Goal: Information Seeking & Learning: Check status

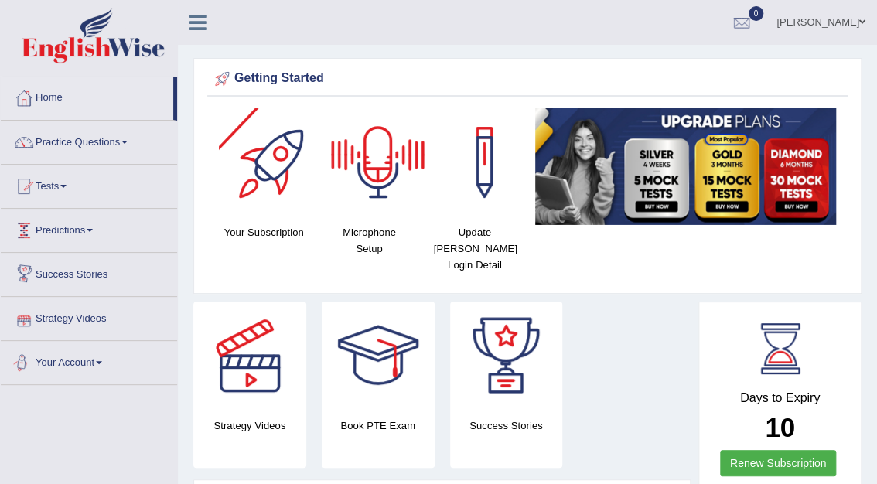
click at [121, 483] on html "Toggle navigation Home Practice Questions Speaking Practice Read Aloud Repeat S…" at bounding box center [438, 242] width 877 height 484
click at [585, 424] on div "Strategy Videos Book PTE Exam Success Stories" at bounding box center [442, 391] width 513 height 178
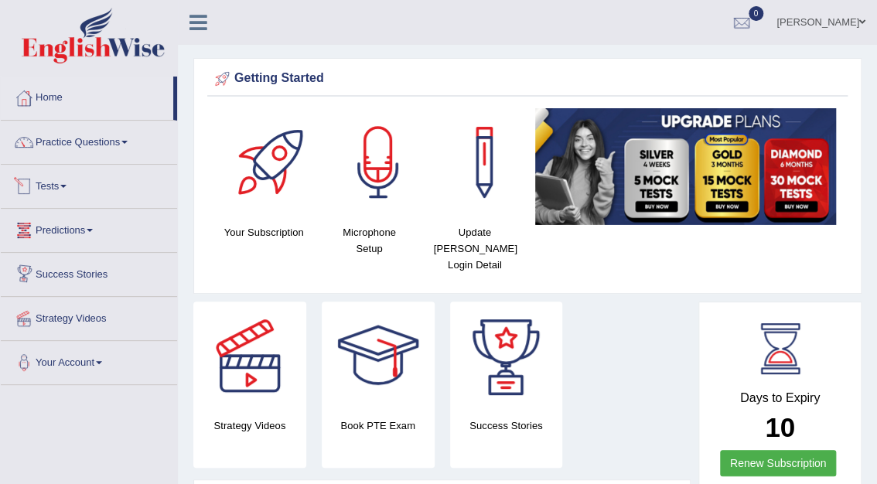
click at [59, 181] on link "Tests" at bounding box center [89, 184] width 176 height 39
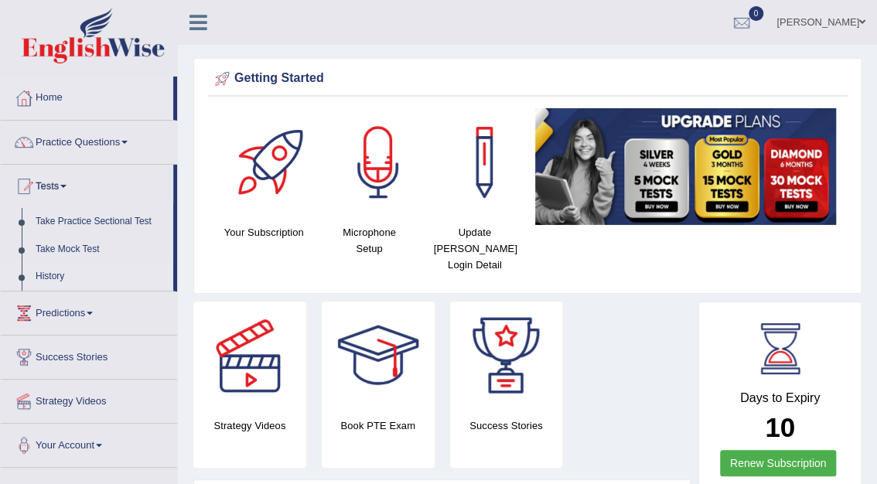
click at [56, 275] on link "History" at bounding box center [101, 277] width 145 height 28
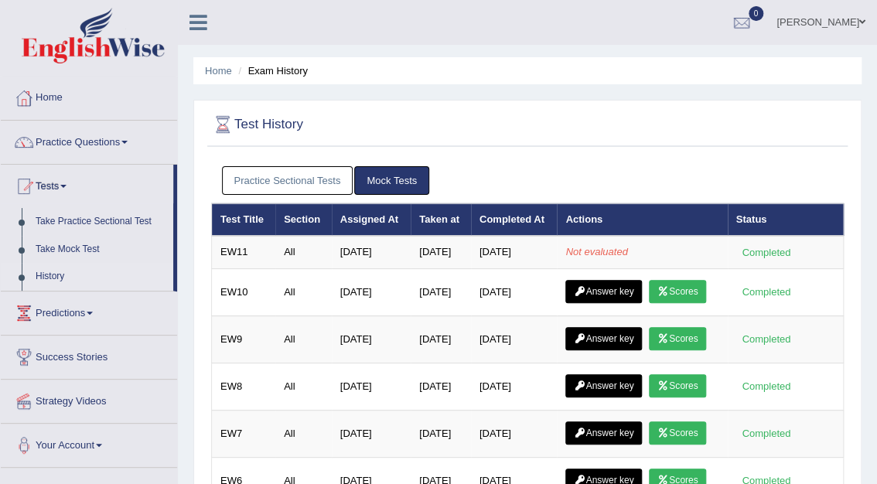
click at [290, 182] on link "Practice Sectional Tests" at bounding box center [287, 180] width 131 height 29
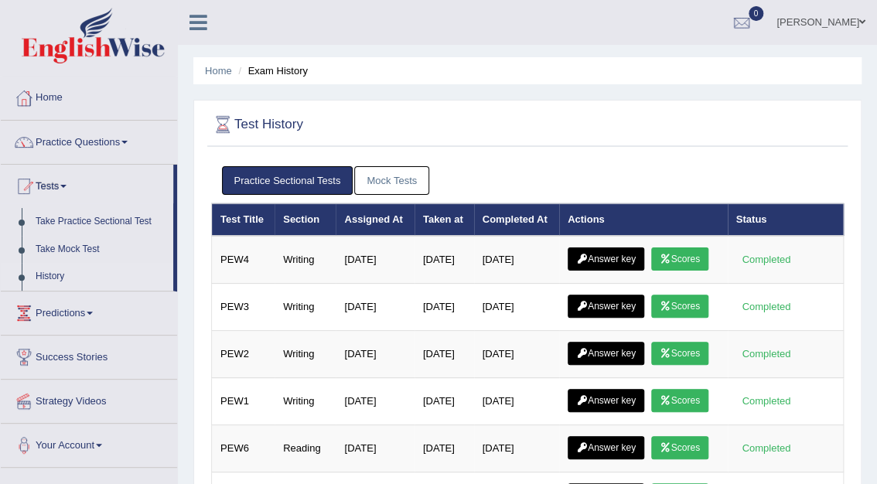
click at [390, 182] on link "Mock Tests" at bounding box center [391, 180] width 75 height 29
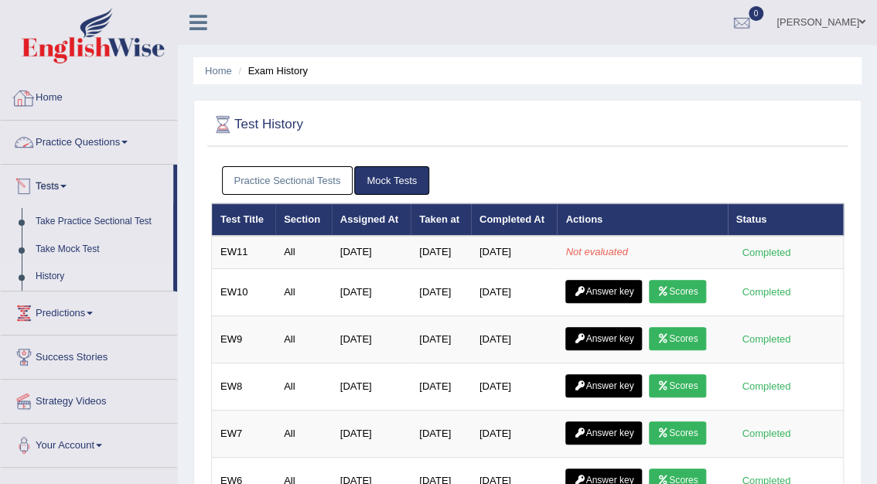
click at [58, 93] on link "Home" at bounding box center [89, 96] width 176 height 39
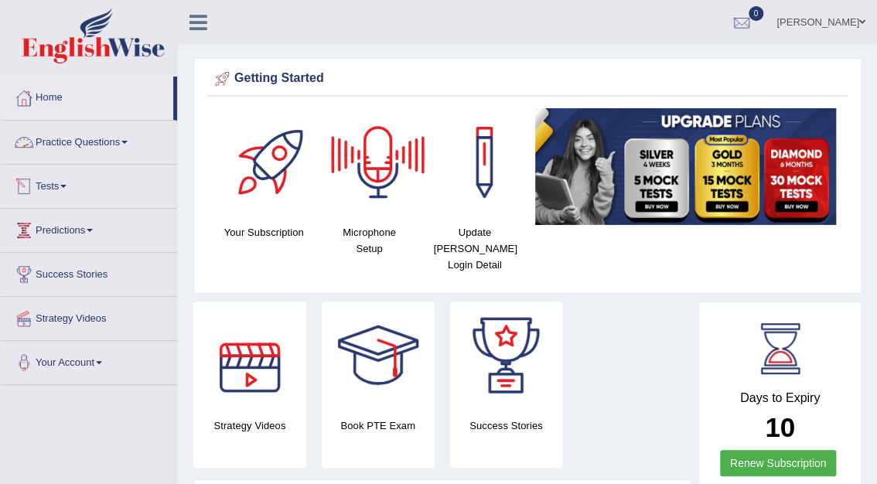
click at [43, 185] on link "Tests" at bounding box center [89, 184] width 176 height 39
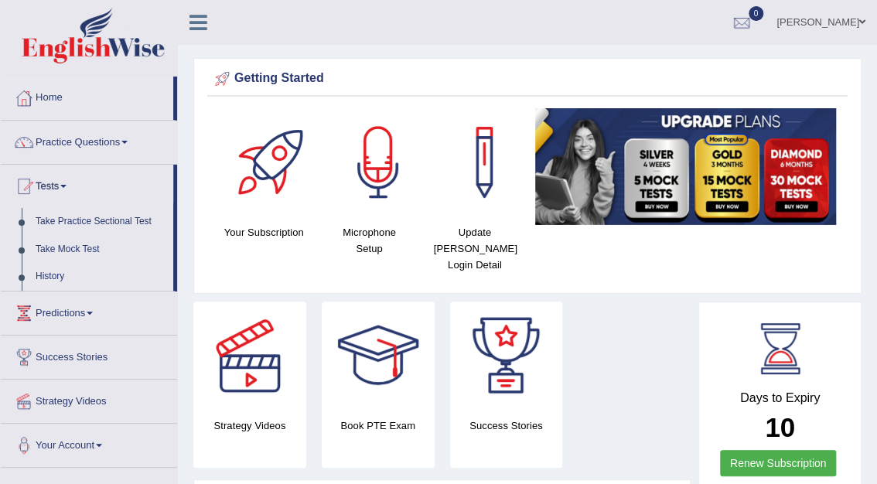
click at [53, 276] on link "History" at bounding box center [101, 277] width 145 height 28
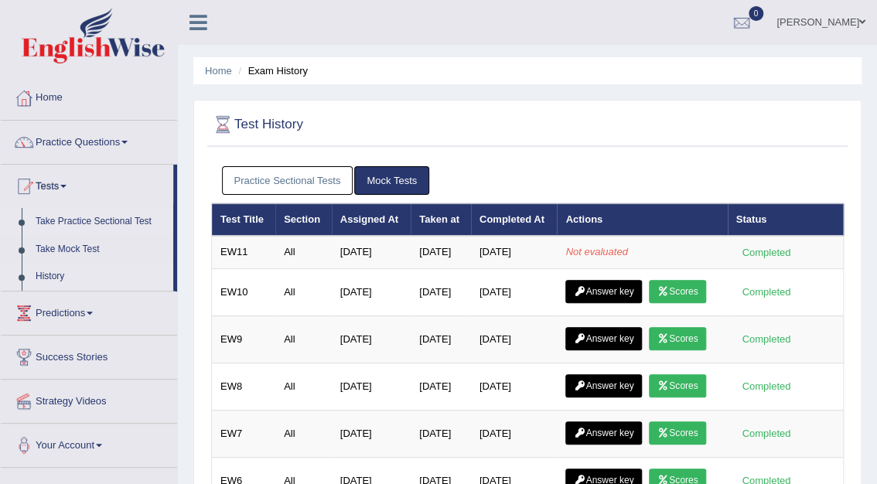
click at [87, 217] on link "Take Practice Sectional Test" at bounding box center [101, 222] width 145 height 28
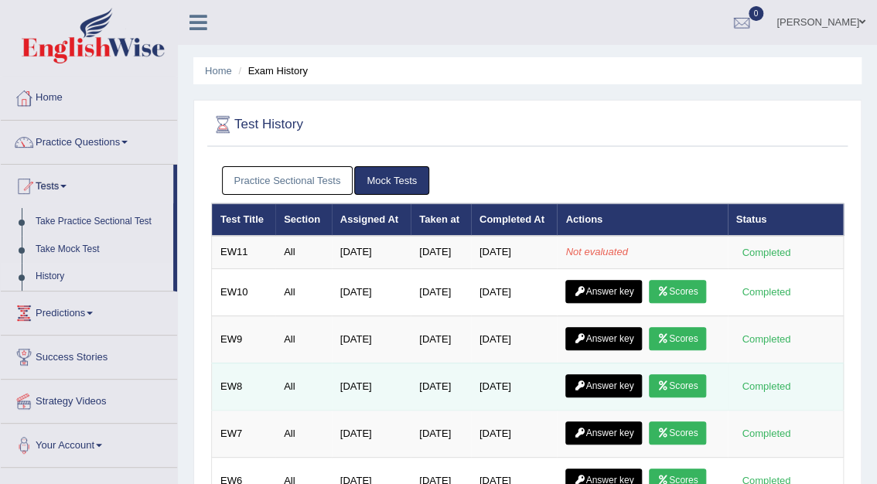
click at [679, 385] on link "Scores" at bounding box center [677, 385] width 57 height 23
click at [674, 380] on link "Scores" at bounding box center [677, 385] width 57 height 23
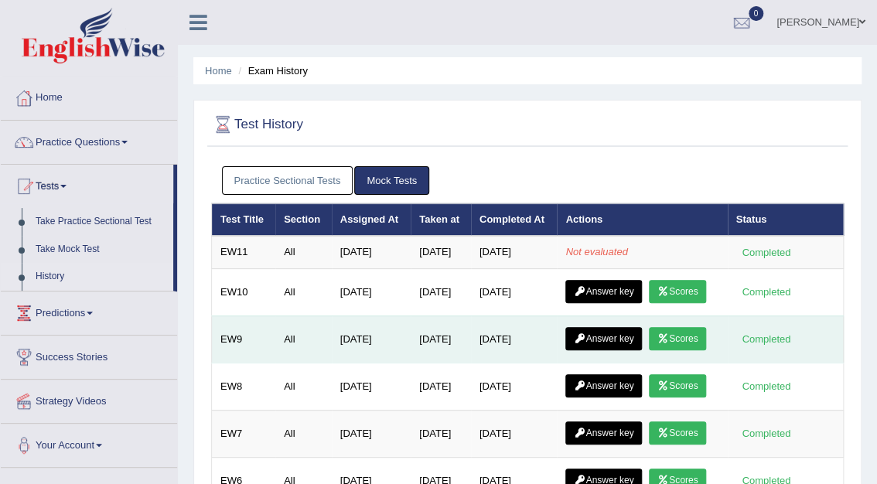
click at [683, 334] on link "Scores" at bounding box center [677, 338] width 57 height 23
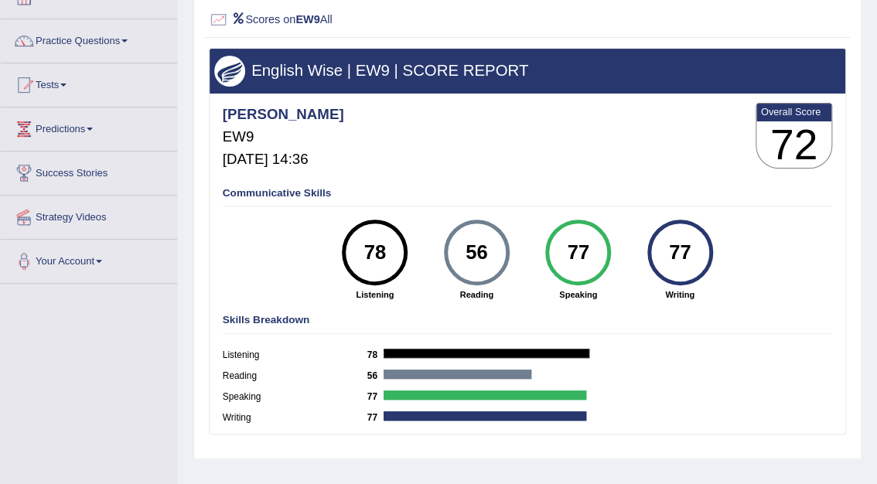
scroll to position [118, 0]
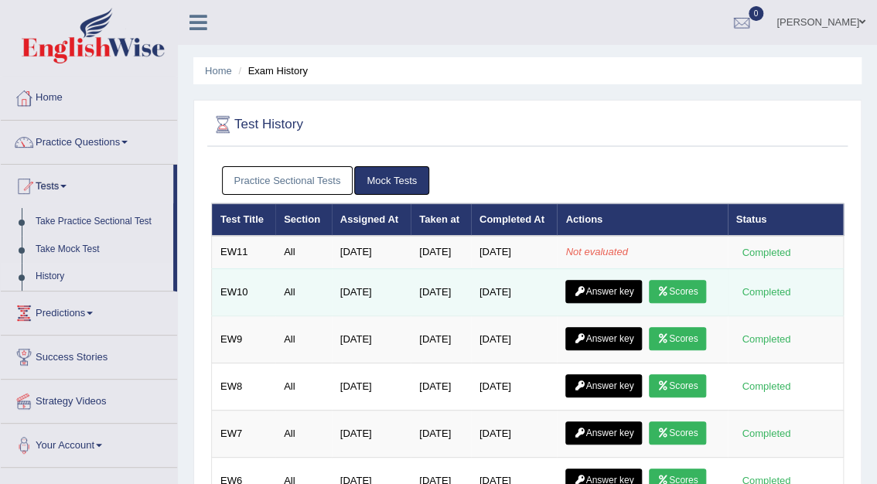
click at [680, 290] on link "Scores" at bounding box center [677, 291] width 57 height 23
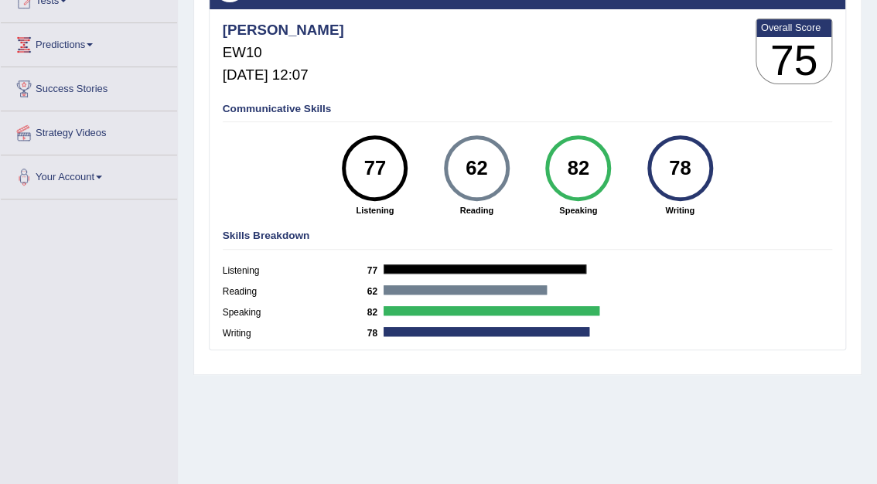
scroll to position [189, 0]
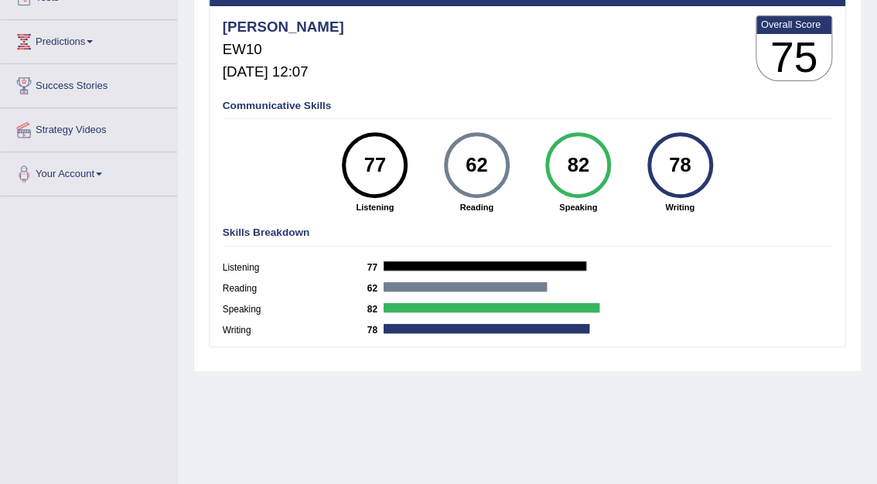
click at [186, 47] on div "Home History Scores Scores on EW10 All English Wise | EW10 | SCORE REPORT Mohit…" at bounding box center [527, 197] width 699 height 773
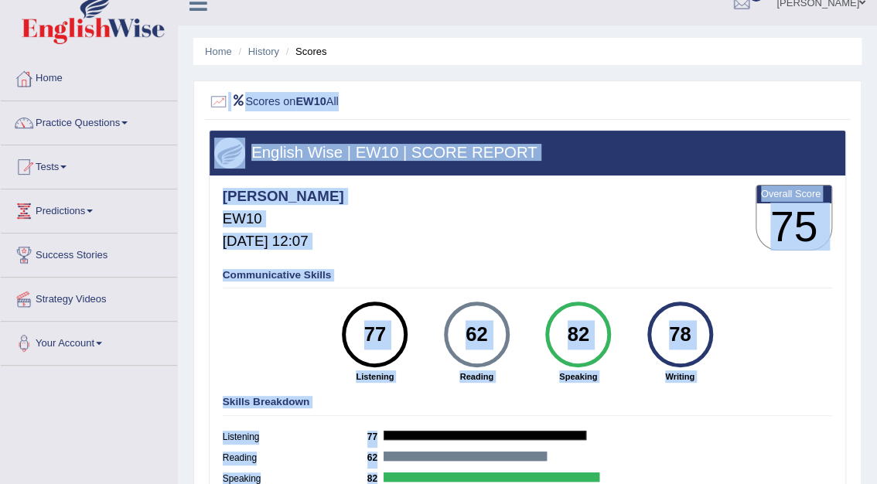
scroll to position [0, 0]
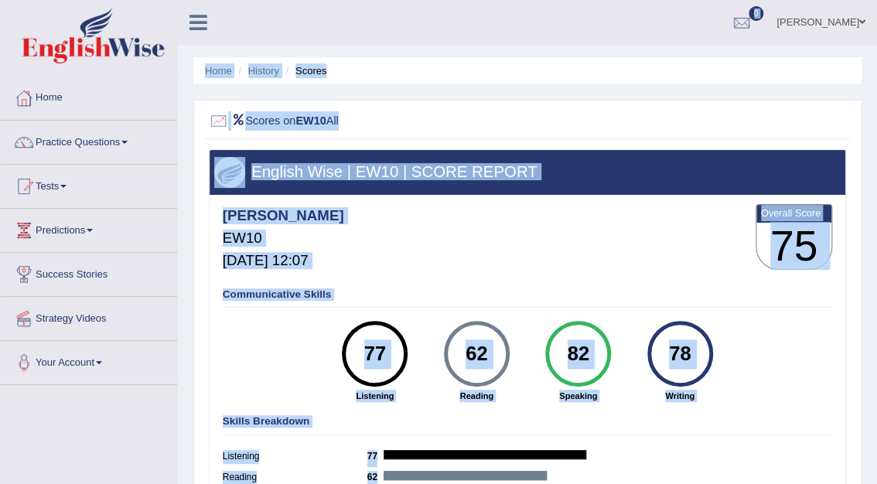
click at [866, 30] on div "Toggle navigation Home Practice Questions Speaking Practice Read Aloud Repeat S…" at bounding box center [438, 402] width 877 height 804
click at [216, 68] on link "Home" at bounding box center [218, 71] width 27 height 12
click at [668, 114] on div at bounding box center [528, 120] width 638 height 27
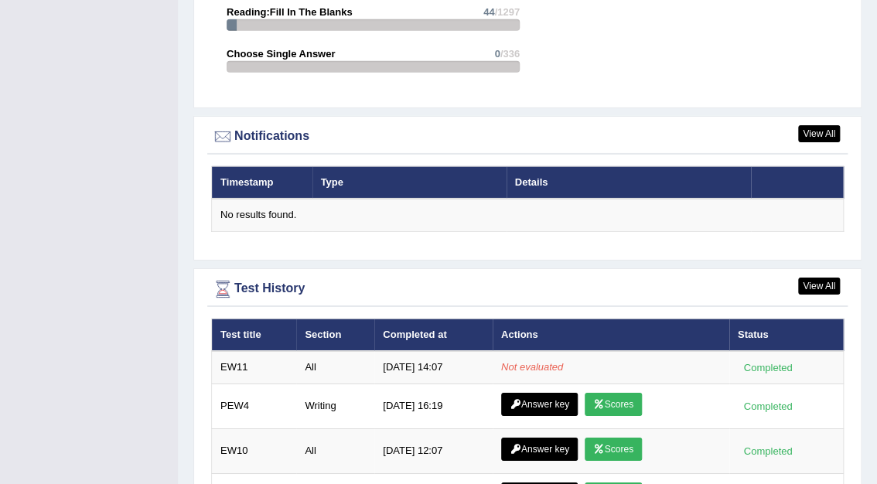
scroll to position [1851, 0]
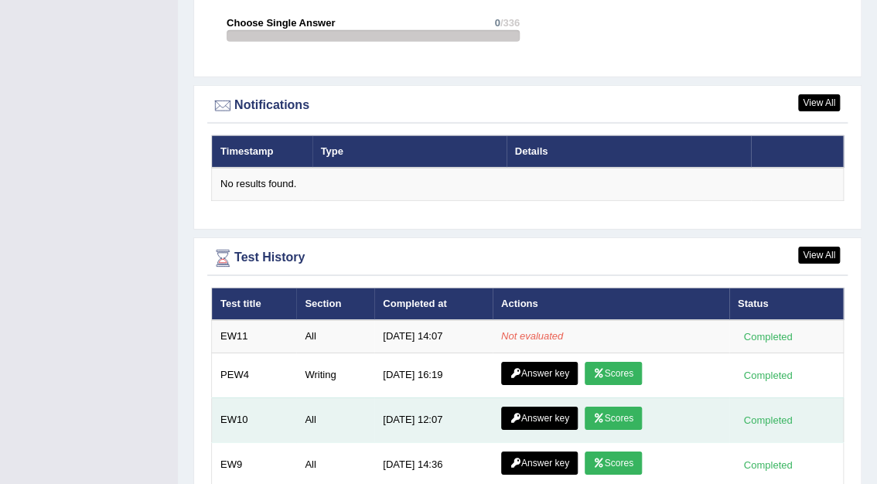
click at [529, 407] on link "Answer key" at bounding box center [539, 418] width 77 height 23
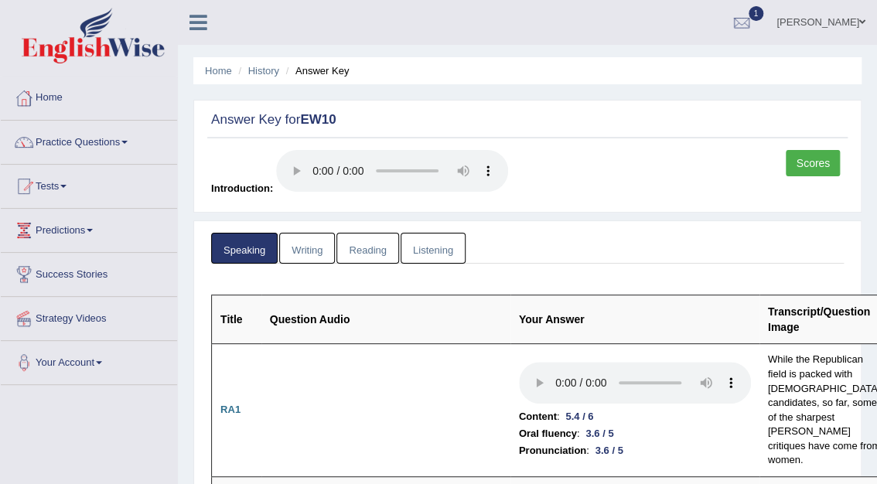
click at [292, 244] on link "Writing" at bounding box center [307, 249] width 56 height 32
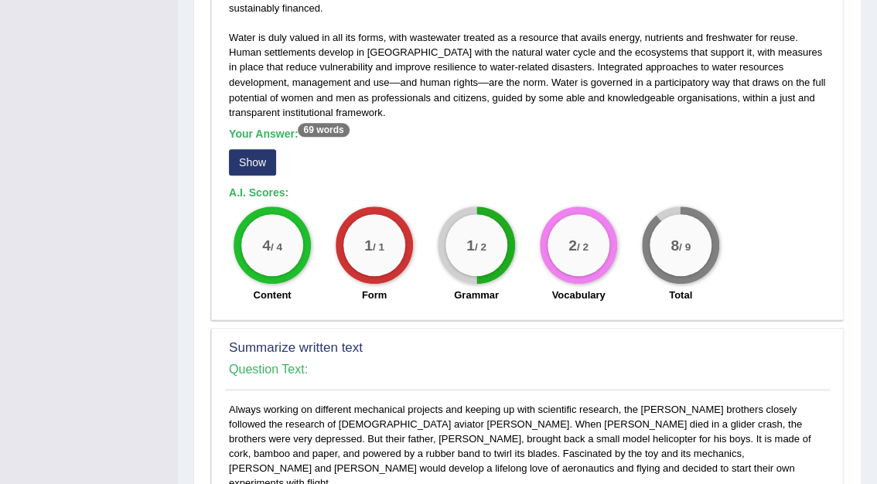
scroll to position [495, 0]
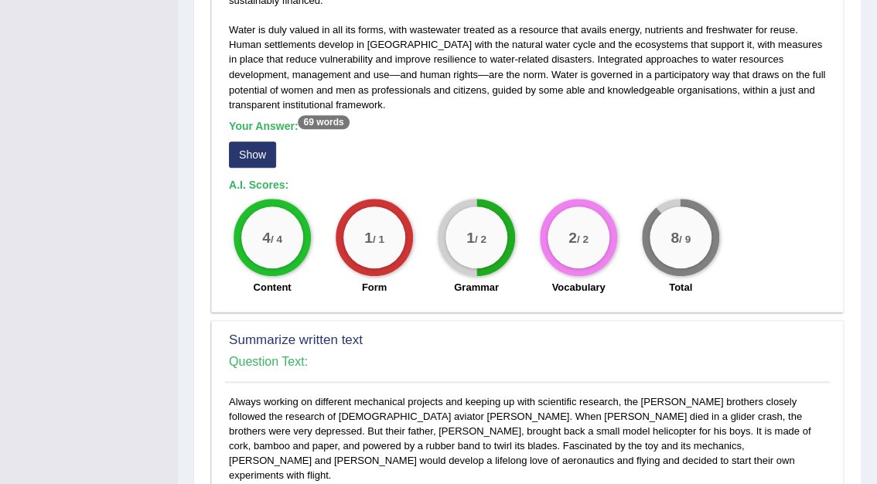
click at [253, 147] on button "Show" at bounding box center [252, 154] width 47 height 26
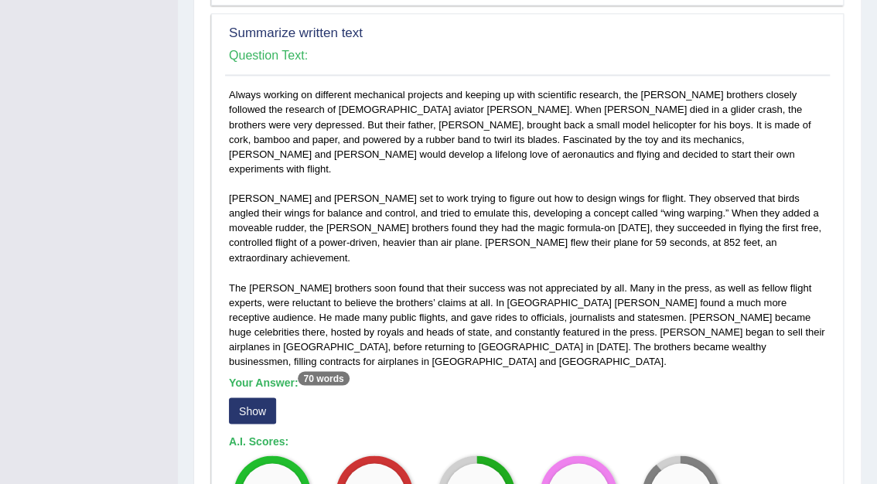
scroll to position [866, 0]
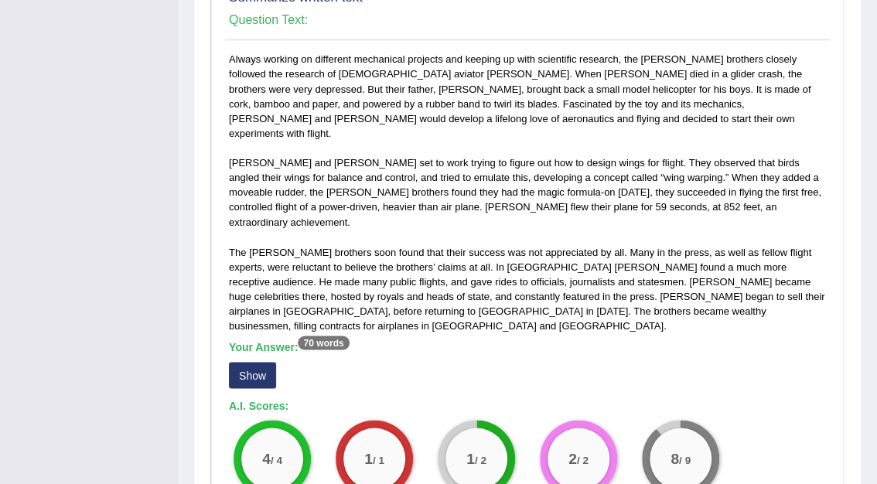
click at [243, 362] on button "Show" at bounding box center [252, 375] width 47 height 26
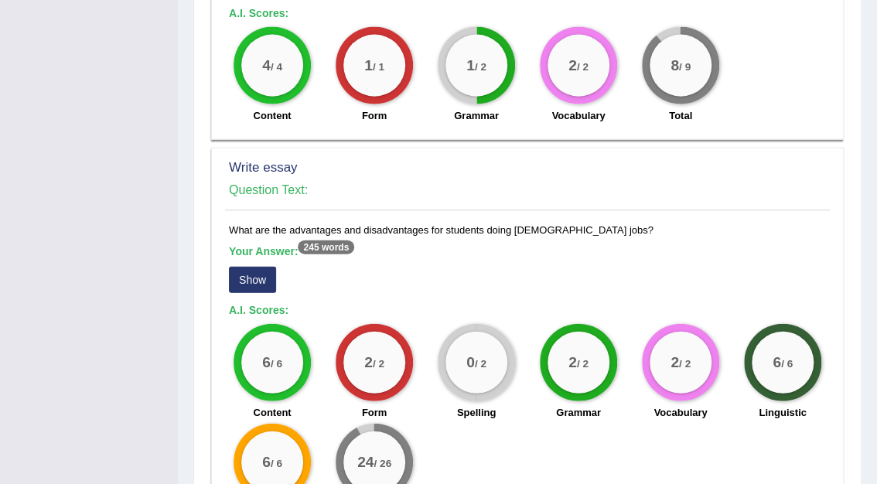
scroll to position [1299, 0]
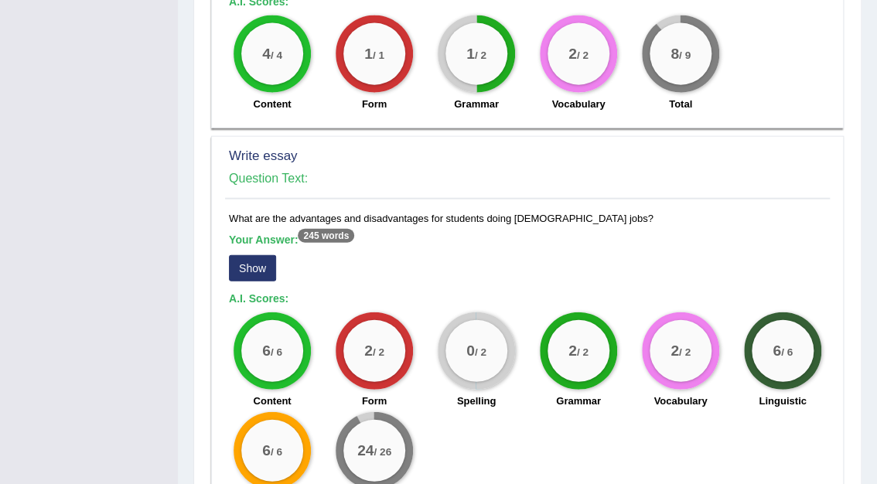
click at [259, 255] on button "Show" at bounding box center [252, 268] width 47 height 26
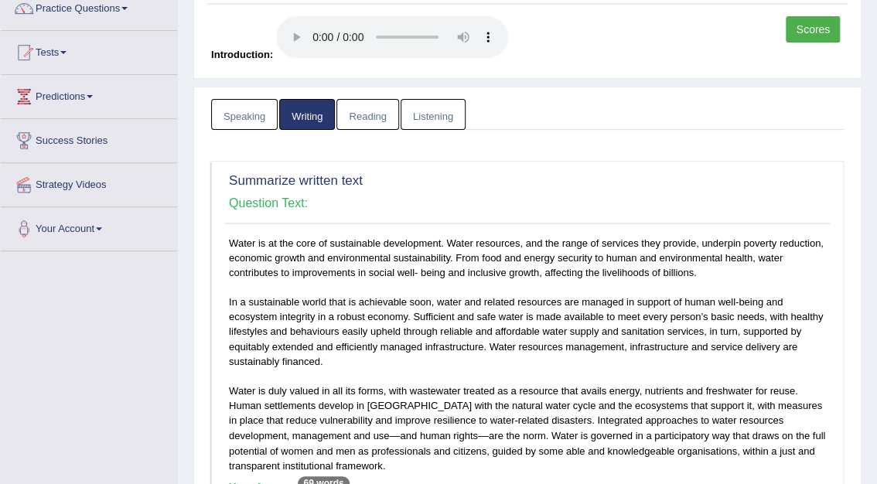
scroll to position [0, 0]
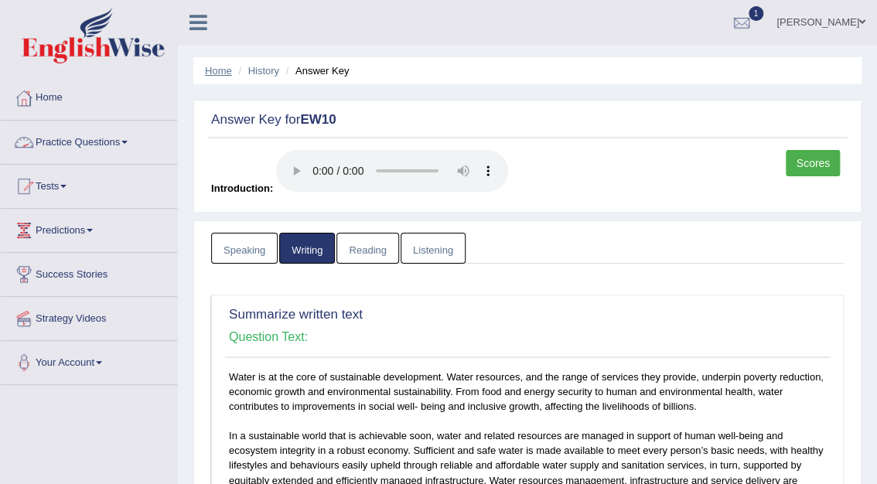
click at [213, 72] on link "Home" at bounding box center [218, 71] width 27 height 12
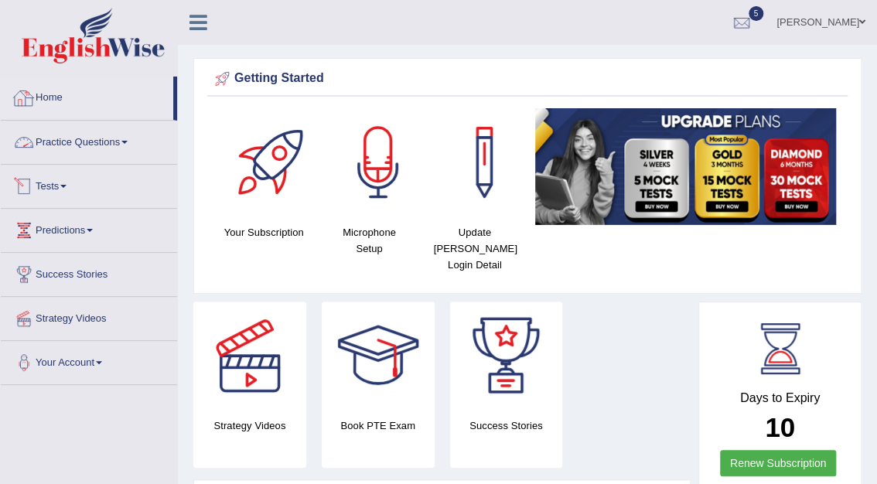
click at [91, 138] on link "Practice Questions" at bounding box center [89, 140] width 176 height 39
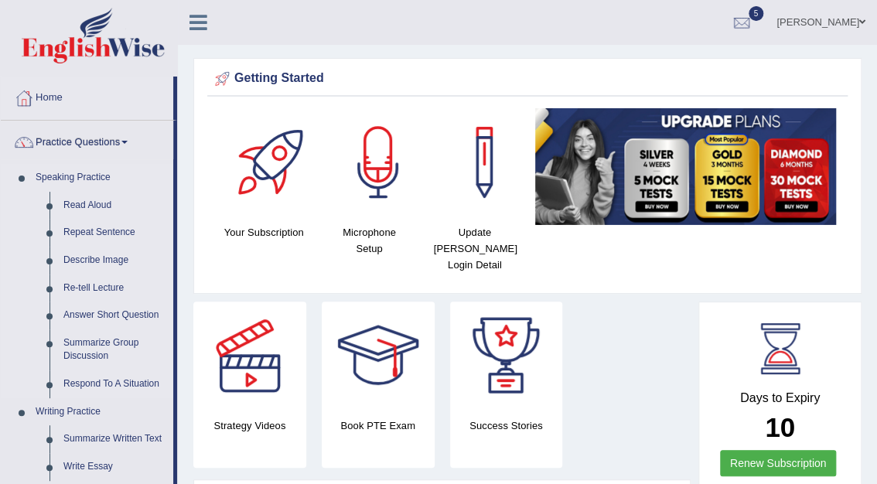
click at [55, 186] on link "Speaking Practice" at bounding box center [101, 178] width 145 height 28
click at [96, 137] on link "Practice Questions" at bounding box center [87, 140] width 172 height 39
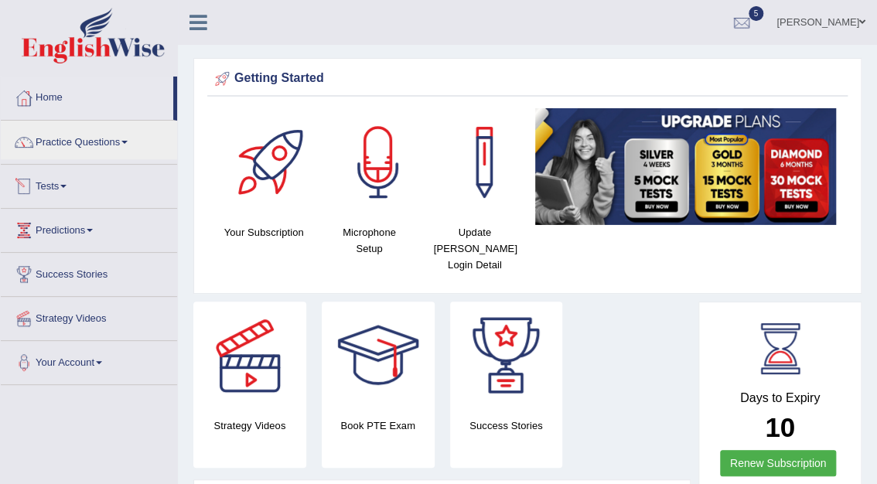
click at [59, 182] on link "Tests" at bounding box center [89, 184] width 176 height 39
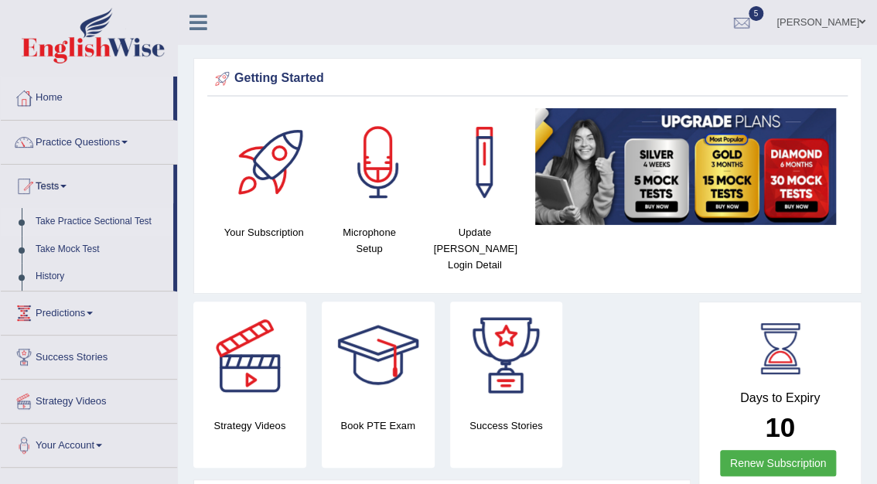
click at [88, 221] on link "Take Practice Sectional Test" at bounding box center [101, 222] width 145 height 28
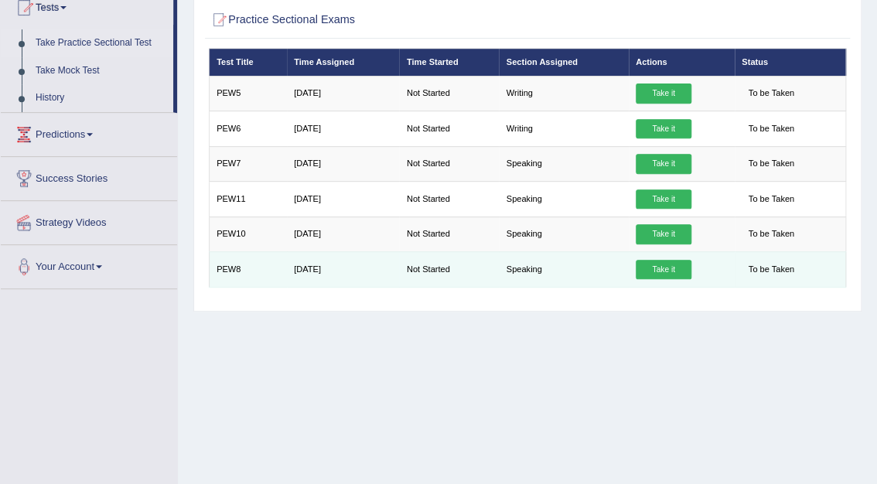
scroll to position [142, 0]
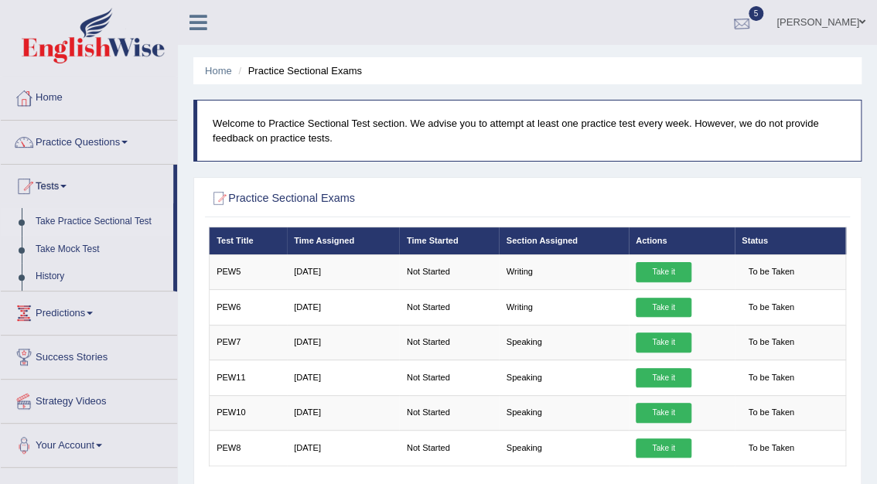
click at [753, 12] on div at bounding box center [741, 23] width 23 height 23
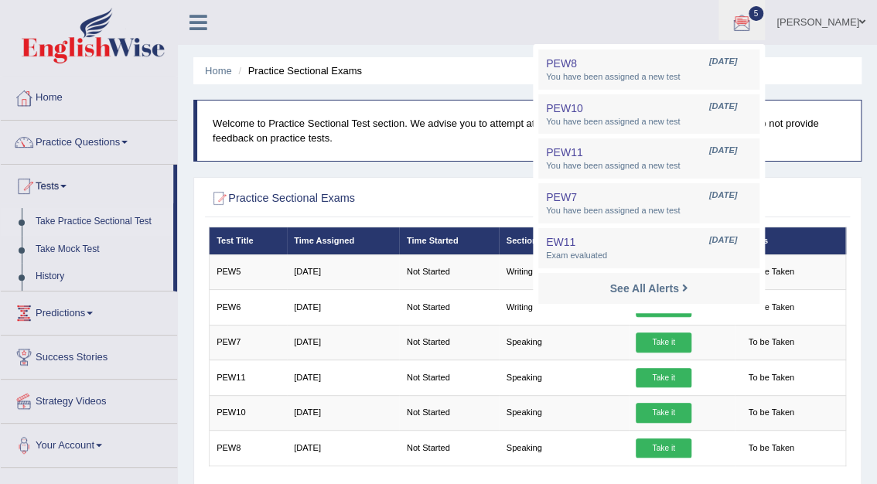
click at [217, 62] on ul "Home Practice Sectional Exams" at bounding box center [527, 70] width 668 height 27
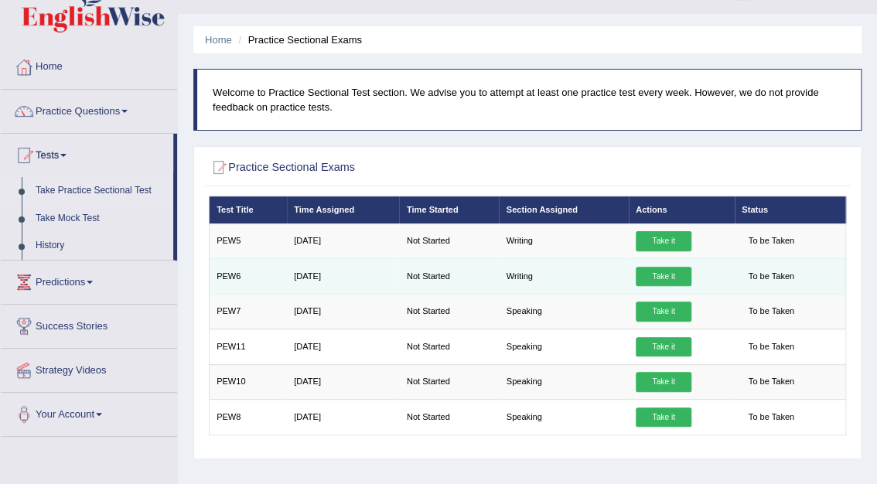
scroll to position [62, 0]
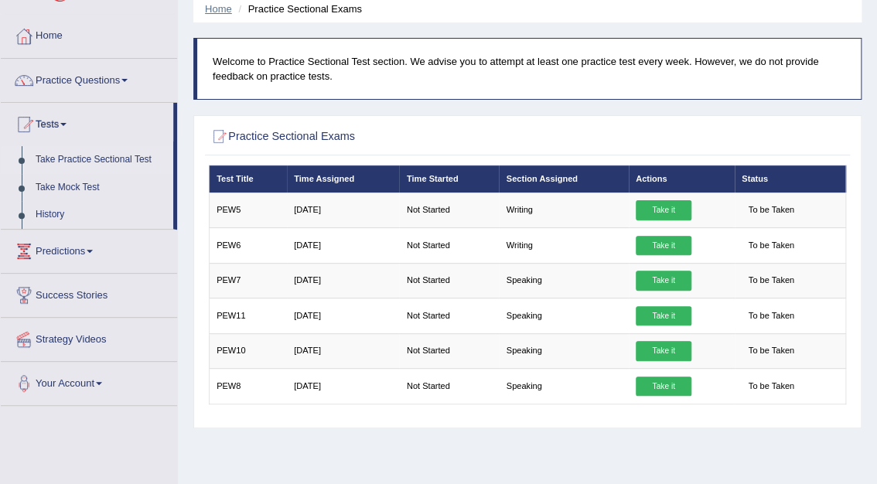
click at [219, 8] on link "Home" at bounding box center [218, 9] width 27 height 12
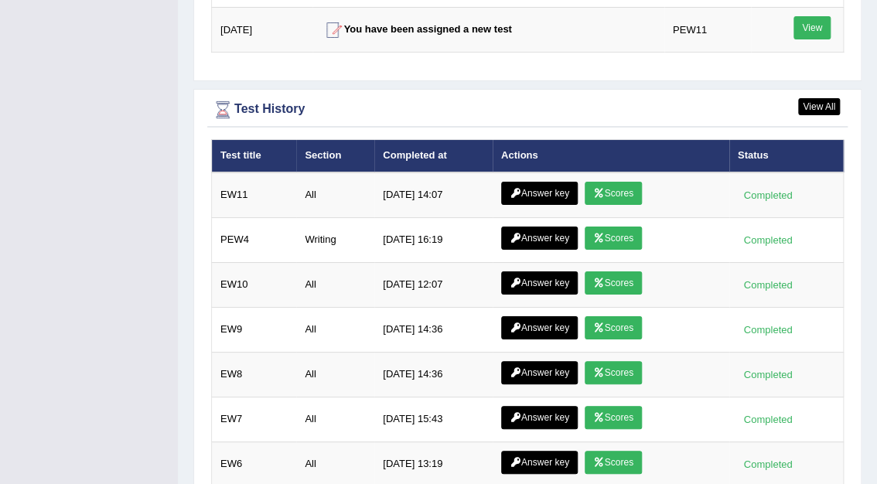
scroll to position [2194, 0]
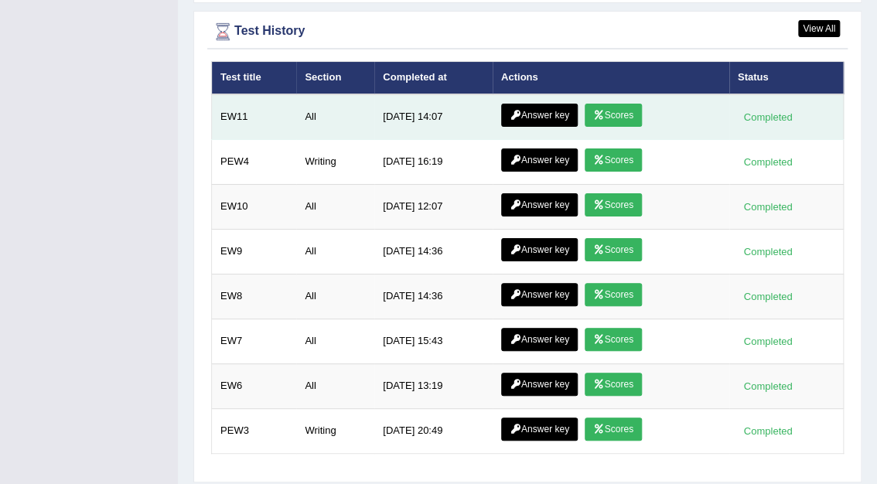
click at [597, 111] on icon at bounding box center [599, 115] width 12 height 9
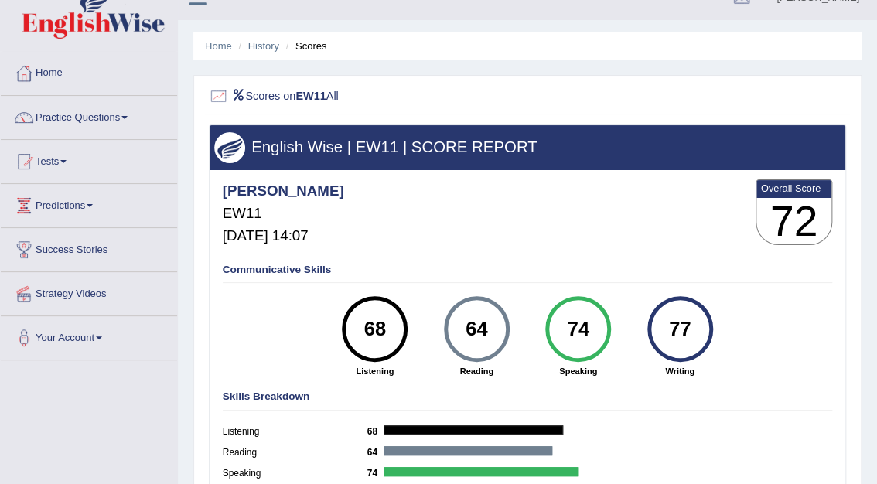
scroll to position [62, 0]
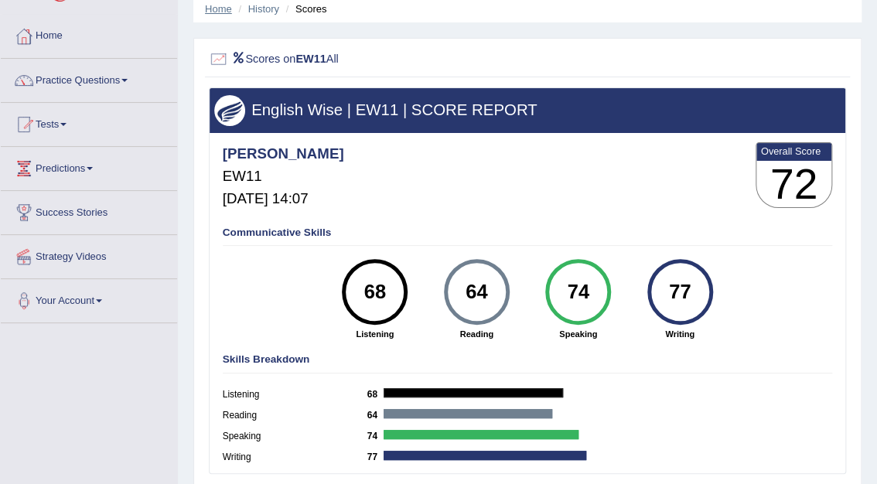
click at [218, 6] on link "Home" at bounding box center [218, 9] width 27 height 12
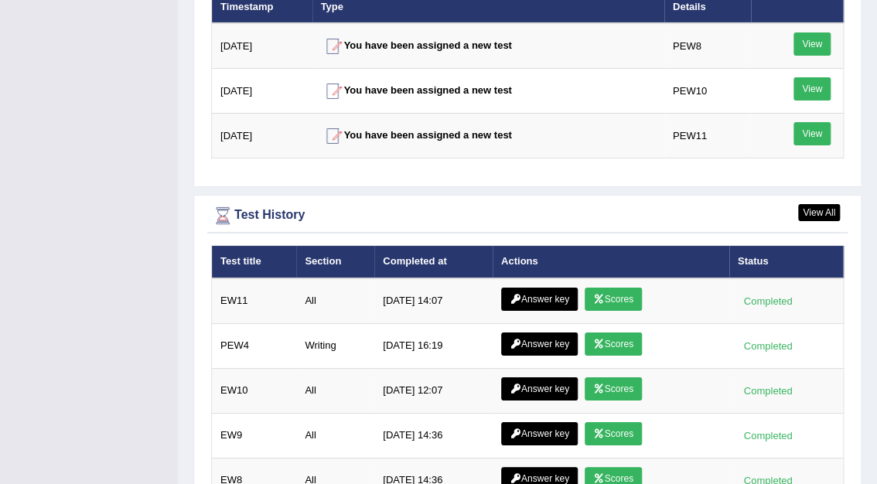
scroll to position [2194, 0]
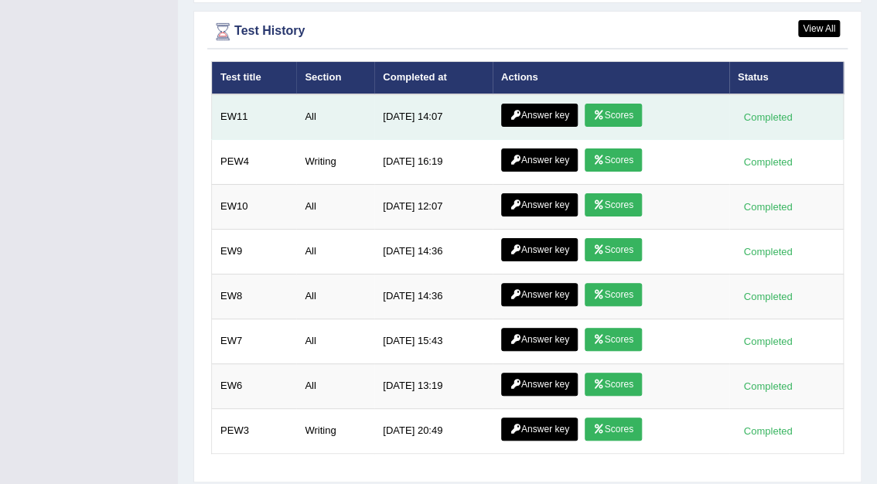
click at [530, 104] on link "Answer key" at bounding box center [539, 115] width 77 height 23
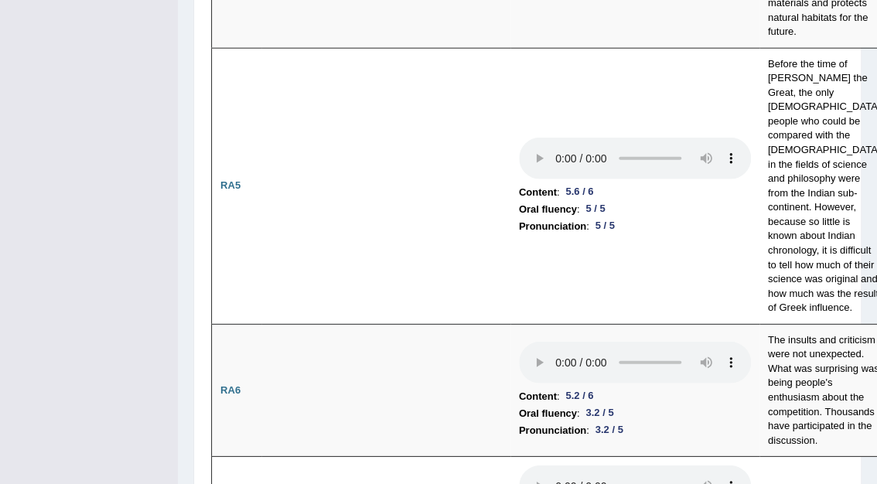
scroll to position [1445, 0]
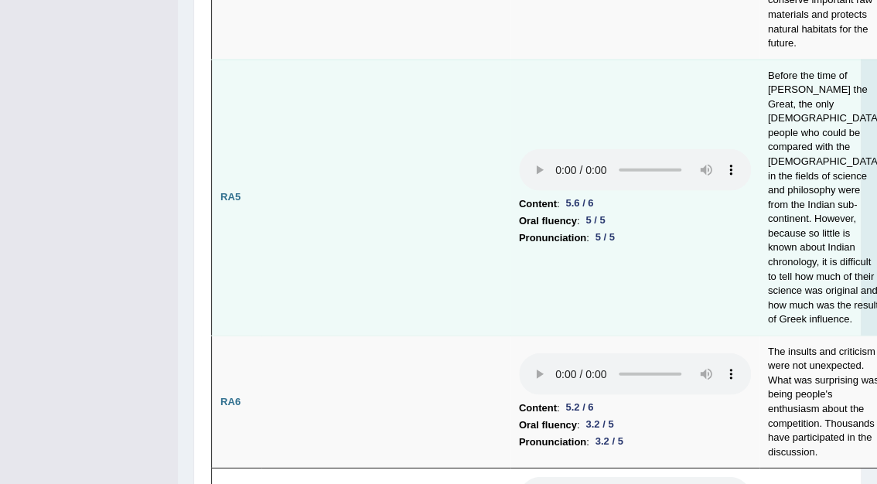
click at [482, 310] on td at bounding box center [385, 198] width 249 height 276
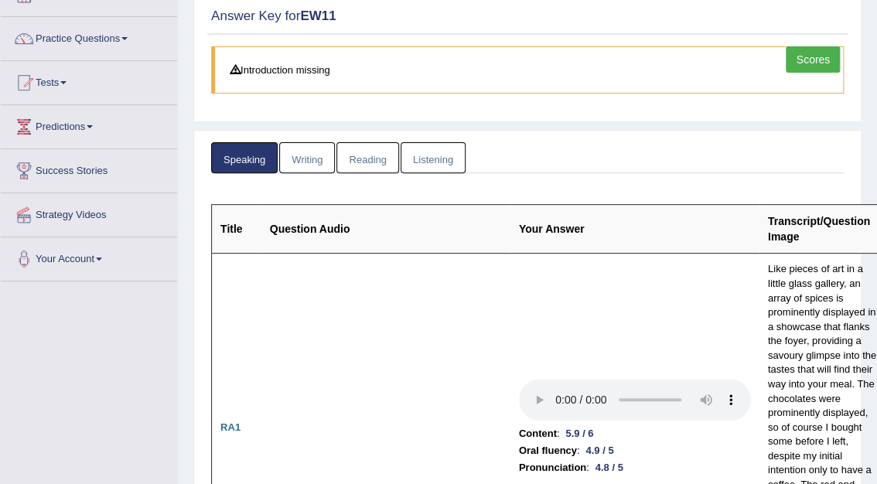
scroll to position [0, 0]
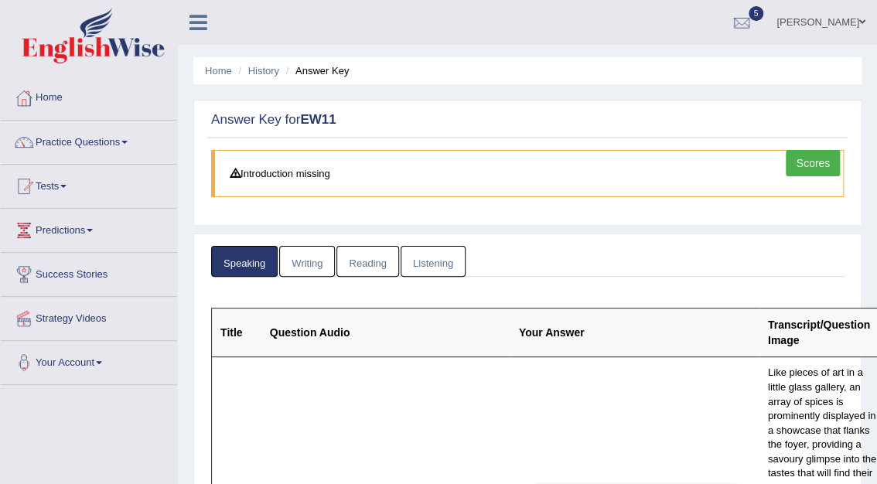
drag, startPoint x: 284, startPoint y: 252, endPoint x: 303, endPoint y: 257, distance: 20.1
click at [285, 252] on link "Writing" at bounding box center [307, 262] width 56 height 32
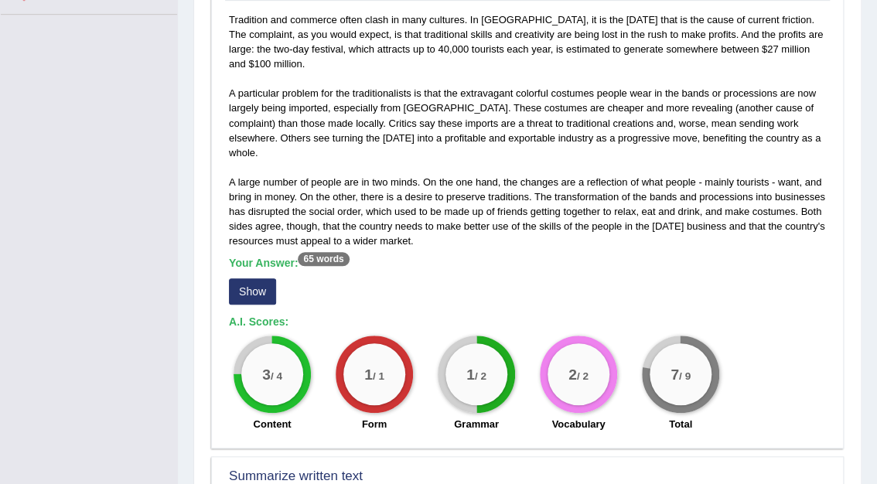
scroll to position [371, 0]
click at [260, 278] on button "Show" at bounding box center [252, 291] width 47 height 26
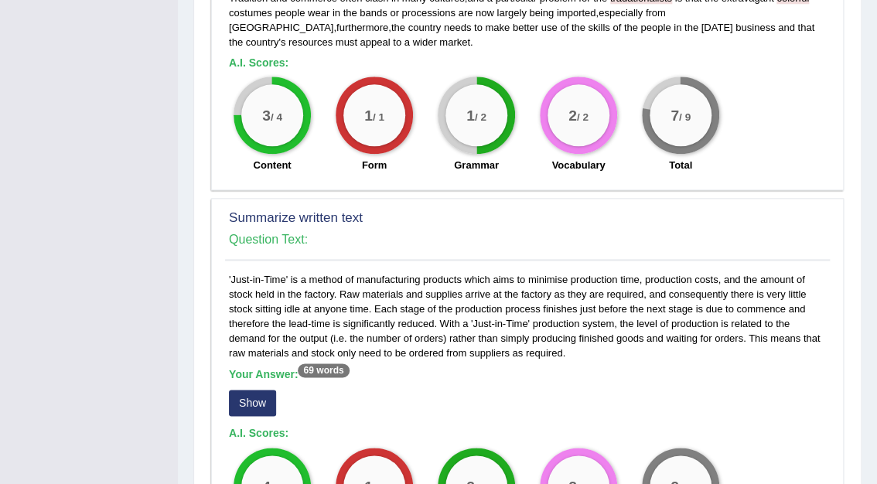
scroll to position [804, 0]
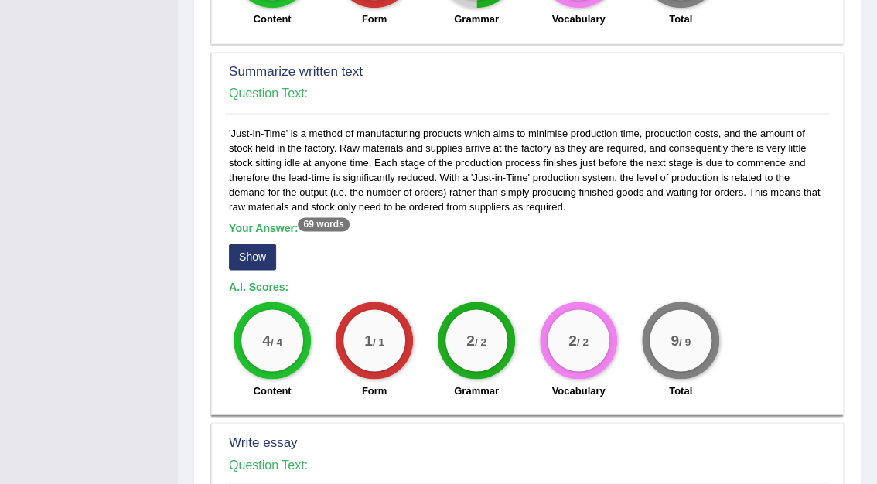
click at [254, 244] on button "Show" at bounding box center [252, 257] width 47 height 26
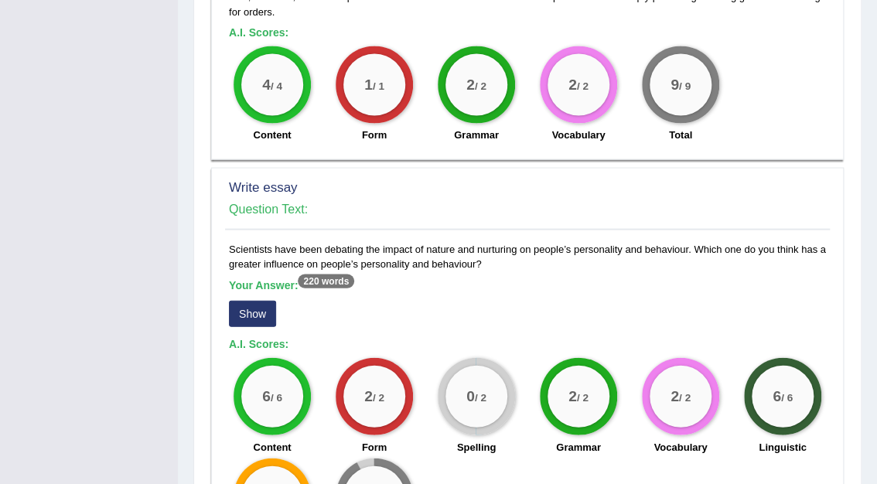
scroll to position [1113, 0]
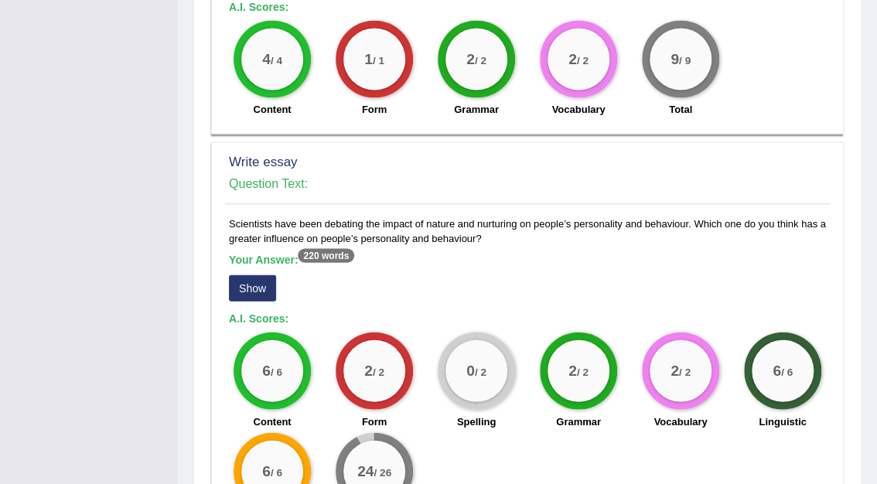
click at [253, 275] on button "Show" at bounding box center [252, 288] width 47 height 26
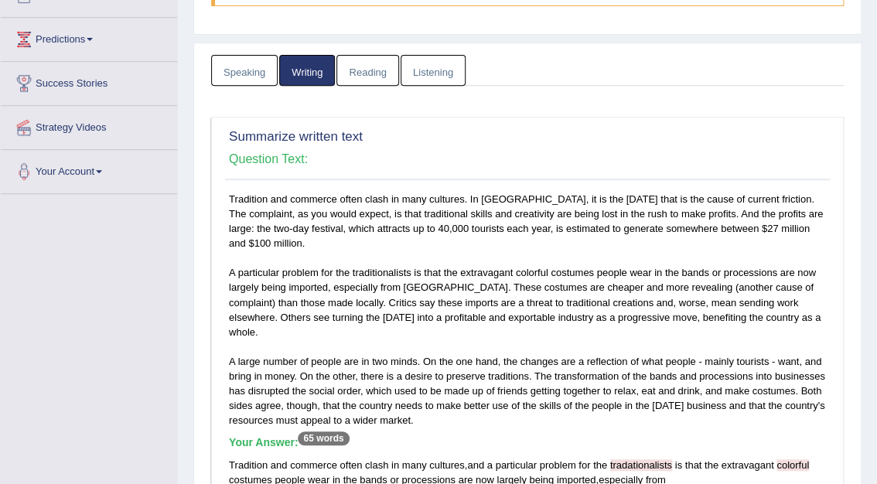
scroll to position [0, 0]
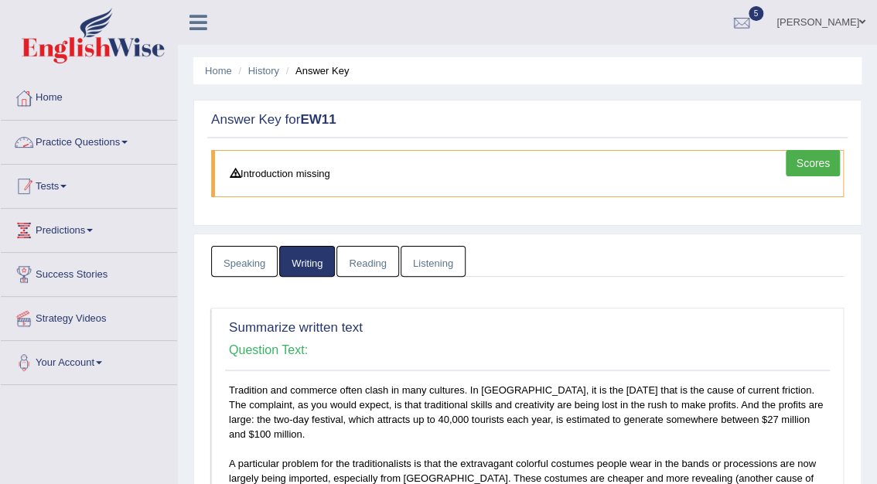
click at [53, 179] on link "Tests" at bounding box center [89, 184] width 176 height 39
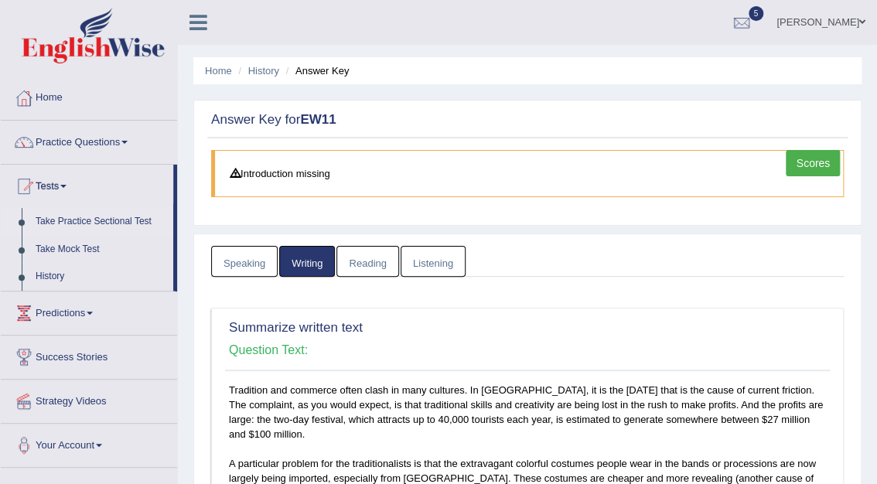
click at [68, 216] on link "Take Practice Sectional Test" at bounding box center [101, 222] width 145 height 28
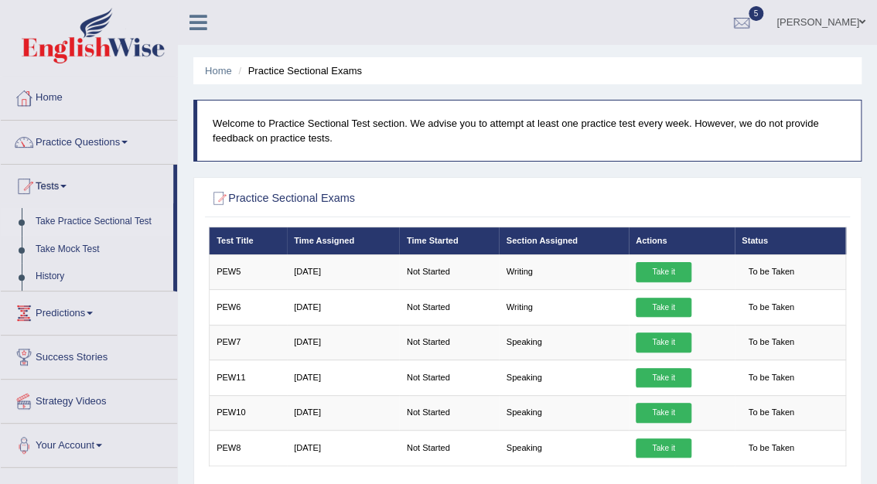
click at [840, 22] on link "[PERSON_NAME]" at bounding box center [821, 20] width 112 height 40
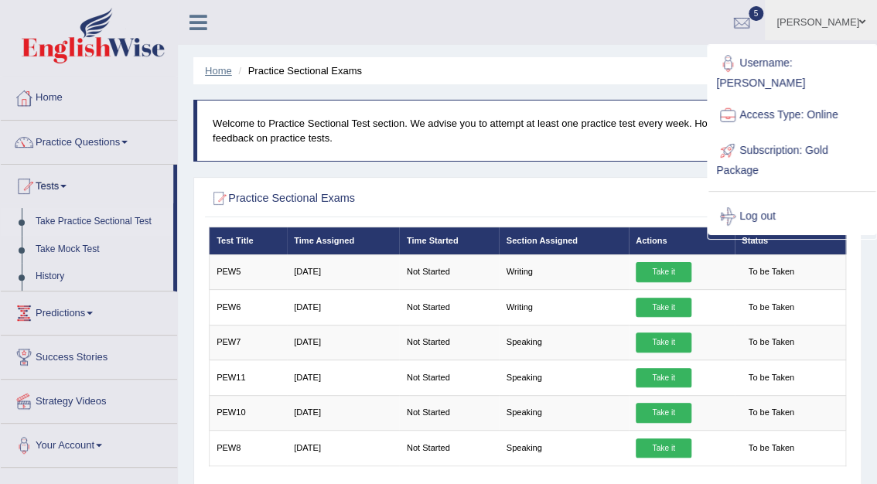
click at [214, 70] on link "Home" at bounding box center [218, 71] width 27 height 12
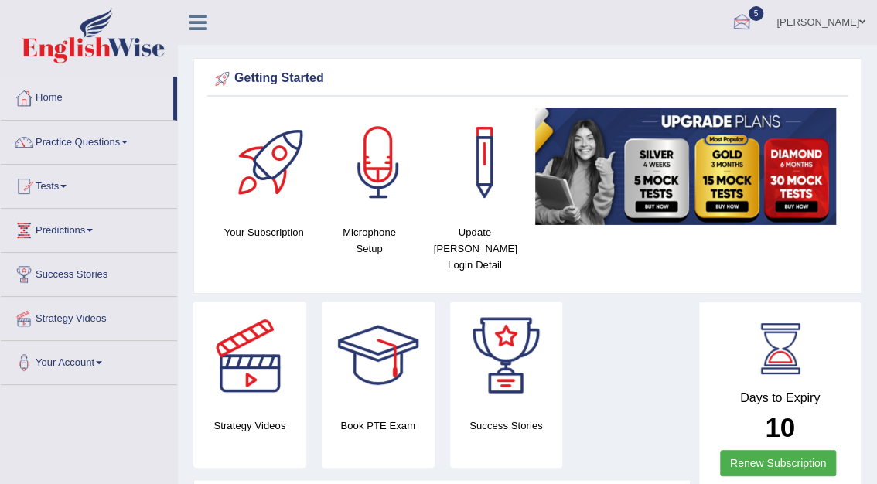
click at [753, 22] on div at bounding box center [741, 23] width 23 height 23
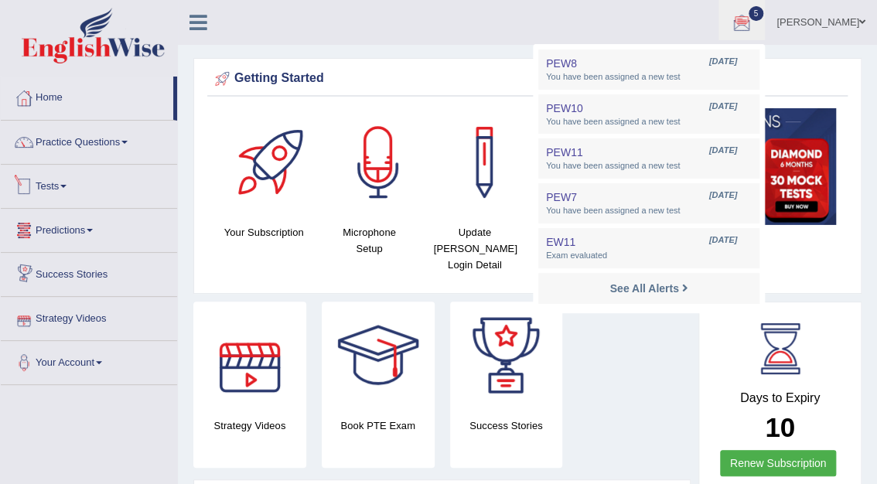
click at [53, 182] on link "Tests" at bounding box center [89, 184] width 176 height 39
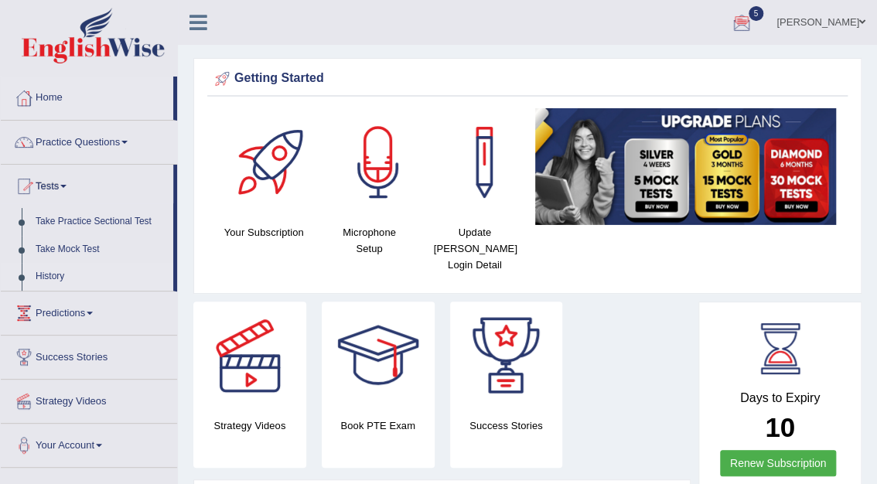
click at [51, 276] on link "History" at bounding box center [101, 277] width 145 height 28
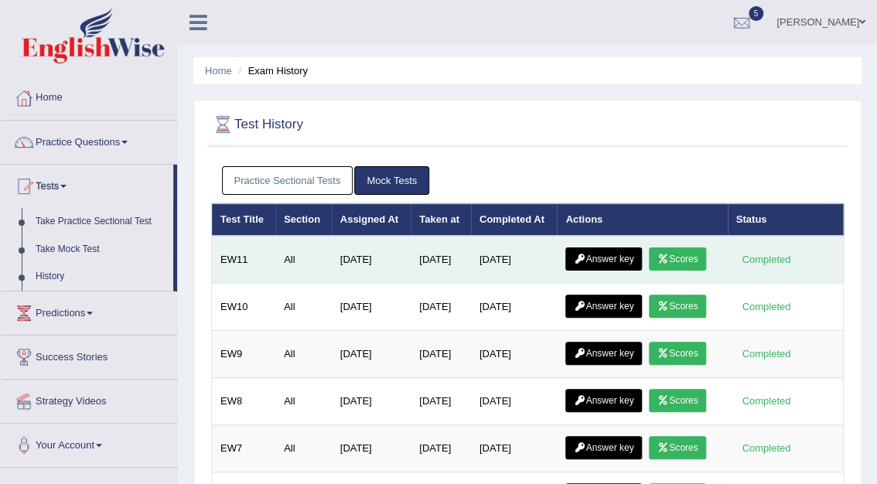
click at [690, 262] on link "Scores" at bounding box center [677, 258] width 57 height 23
click at [603, 268] on link "Answer key" at bounding box center [603, 258] width 77 height 23
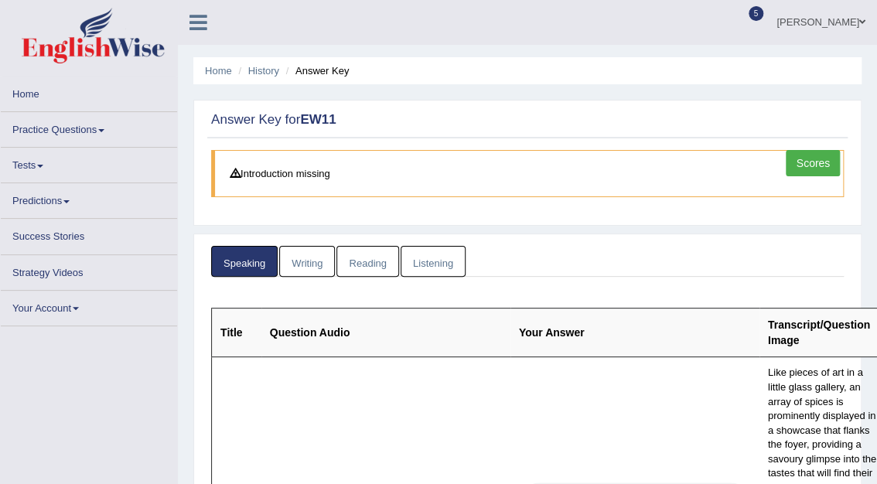
click at [431, 262] on link "Listening" at bounding box center [432, 262] width 65 height 32
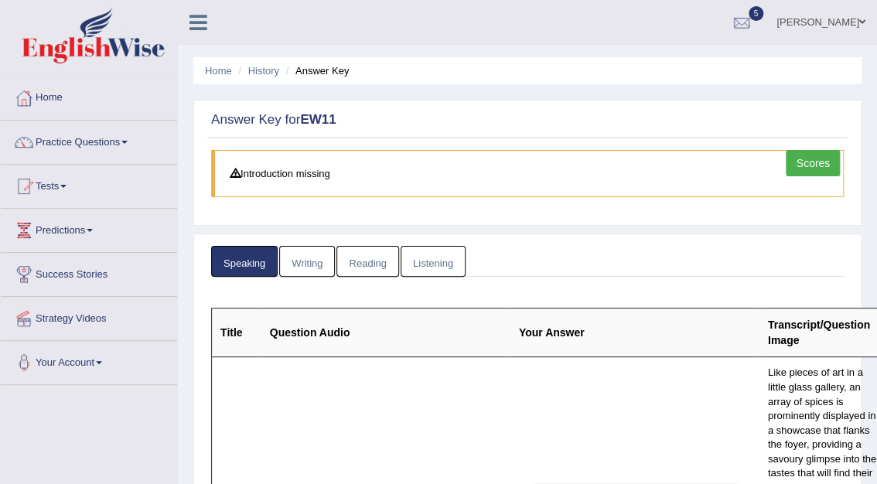
click at [455, 261] on link "Listening" at bounding box center [432, 262] width 65 height 32
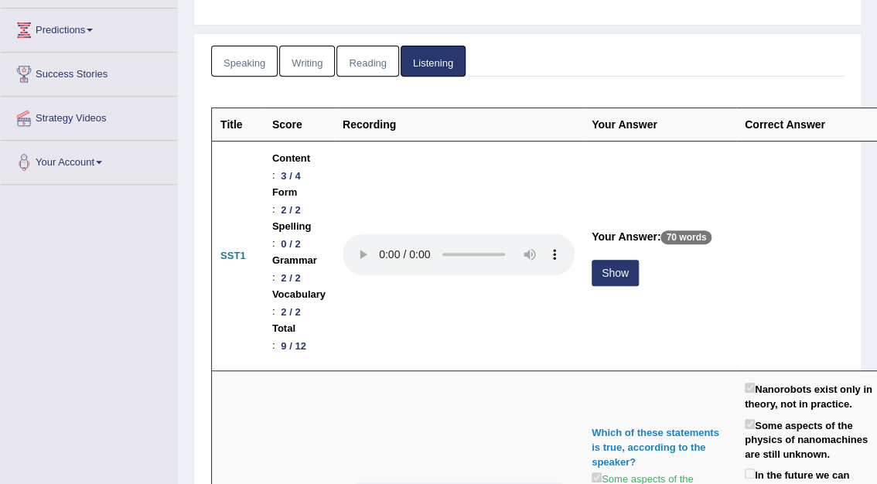
scroll to position [269, 0]
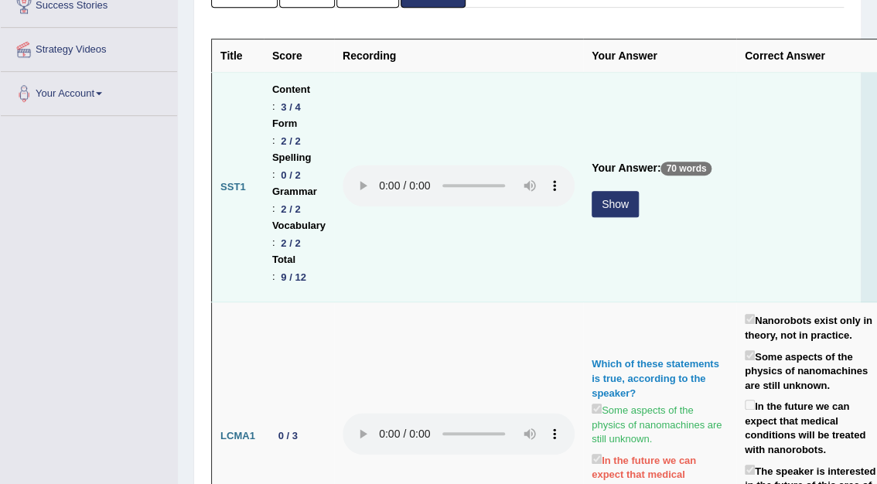
click at [607, 200] on button "Show" at bounding box center [614, 204] width 47 height 26
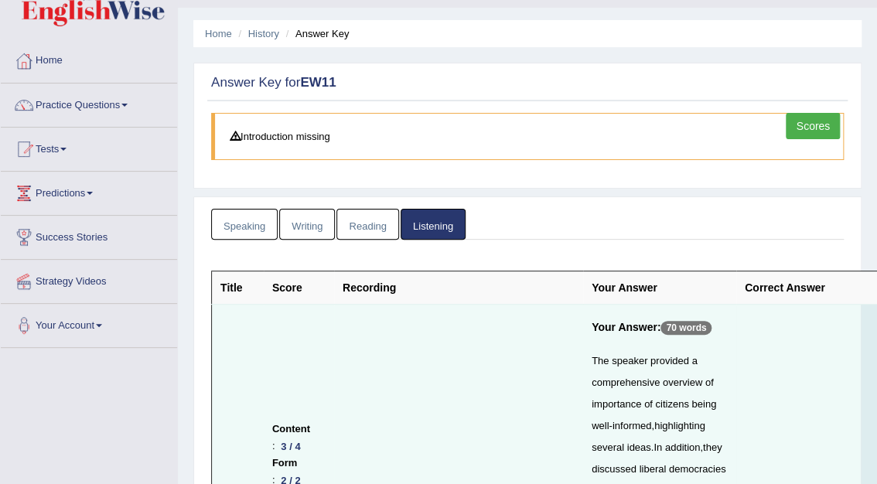
scroll to position [0, 0]
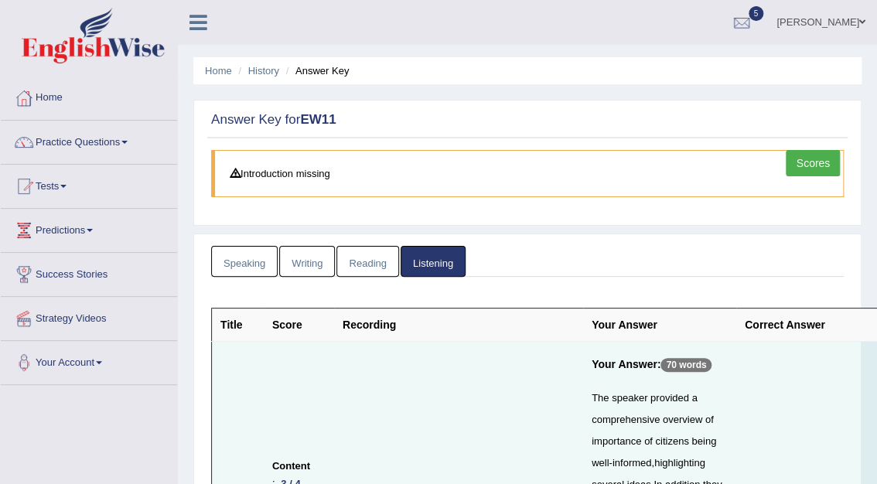
click at [365, 267] on link "Reading" at bounding box center [367, 262] width 62 height 32
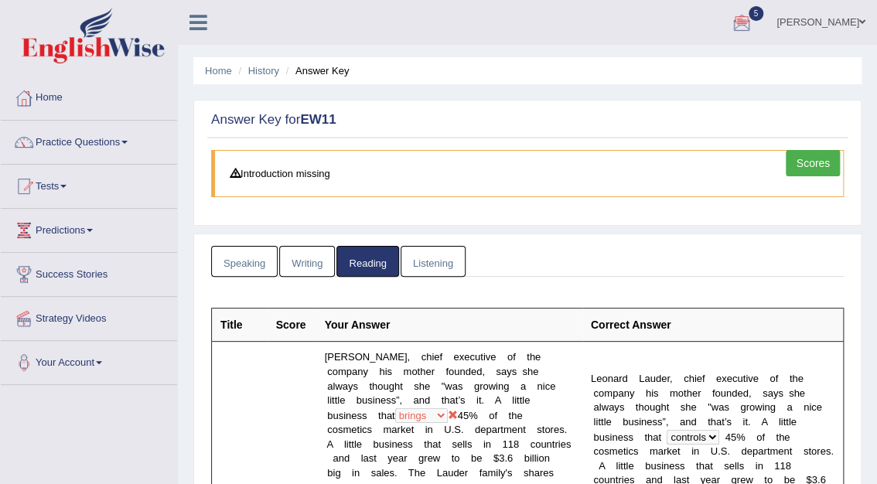
click at [814, 163] on link "Scores" at bounding box center [813, 163] width 54 height 26
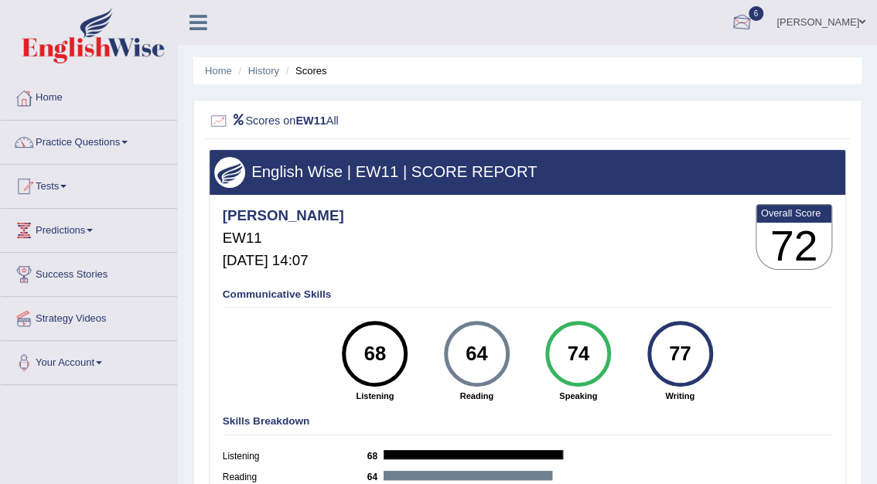
click at [753, 23] on div at bounding box center [741, 23] width 23 height 23
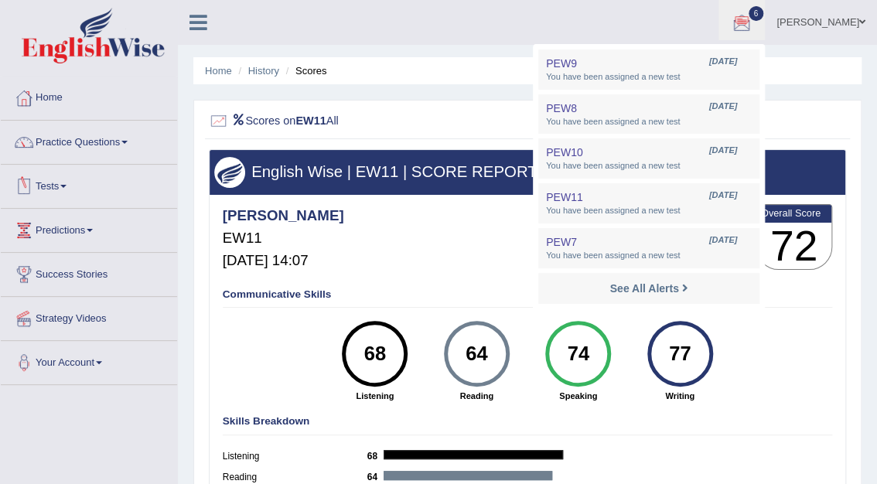
click at [59, 185] on link "Tests" at bounding box center [89, 184] width 176 height 39
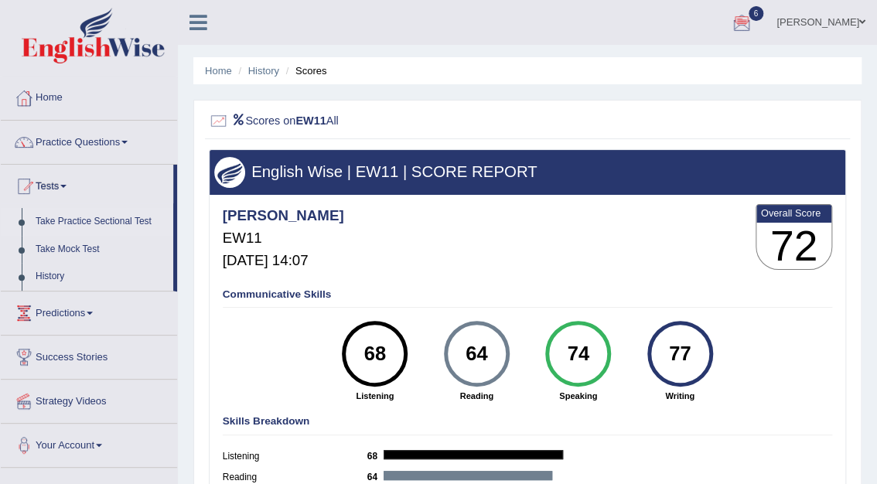
click at [60, 220] on link "Take Practice Sectional Test" at bounding box center [101, 222] width 145 height 28
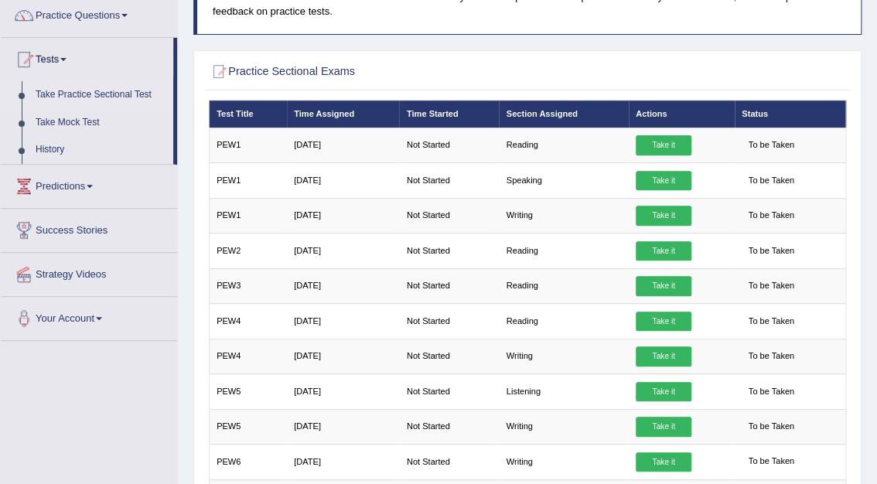
scroll to position [126, 0]
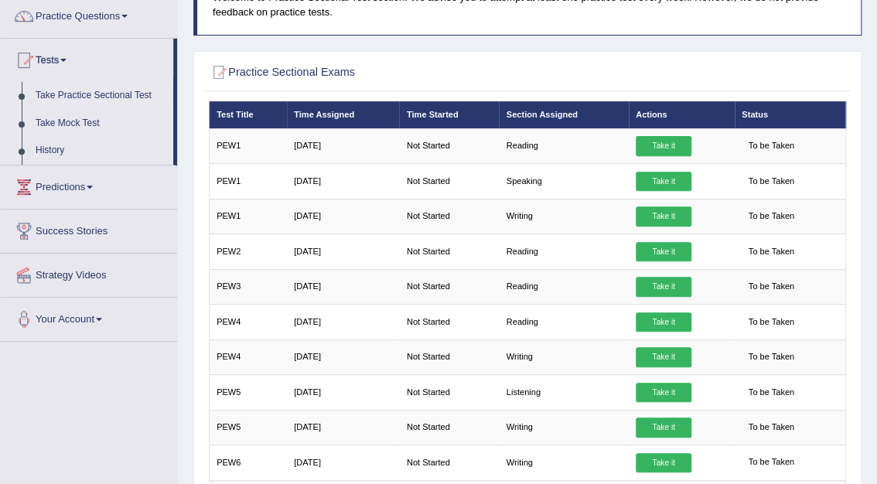
click at [601, 45] on div "Home Practice Sectional Exams Welcome to Practice Sectional Test section. We ad…" at bounding box center [527, 282] width 699 height 817
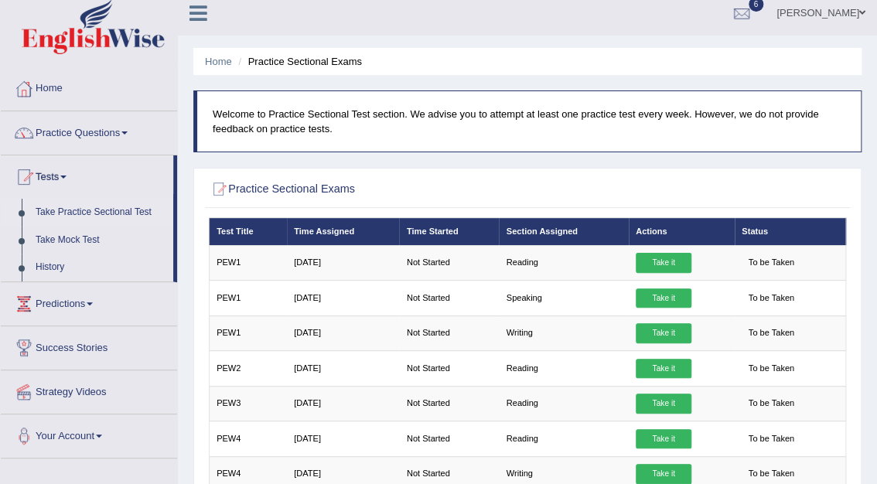
scroll to position [0, 0]
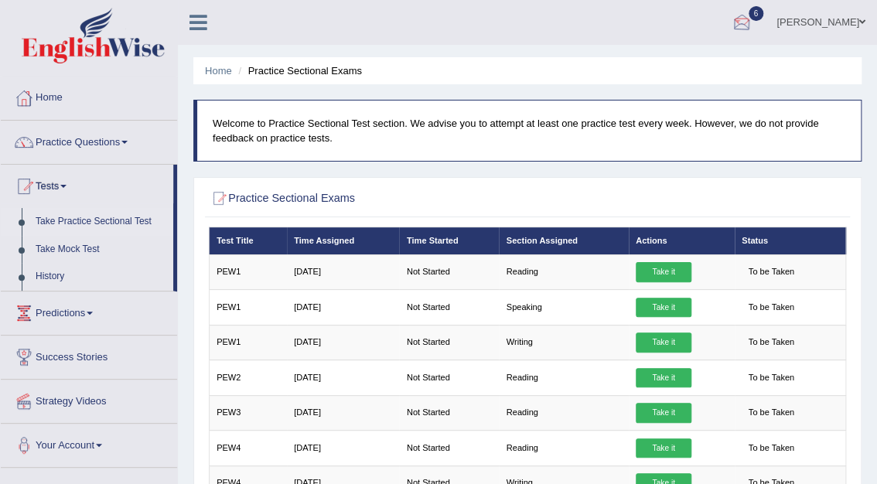
click at [753, 22] on div at bounding box center [741, 23] width 23 height 23
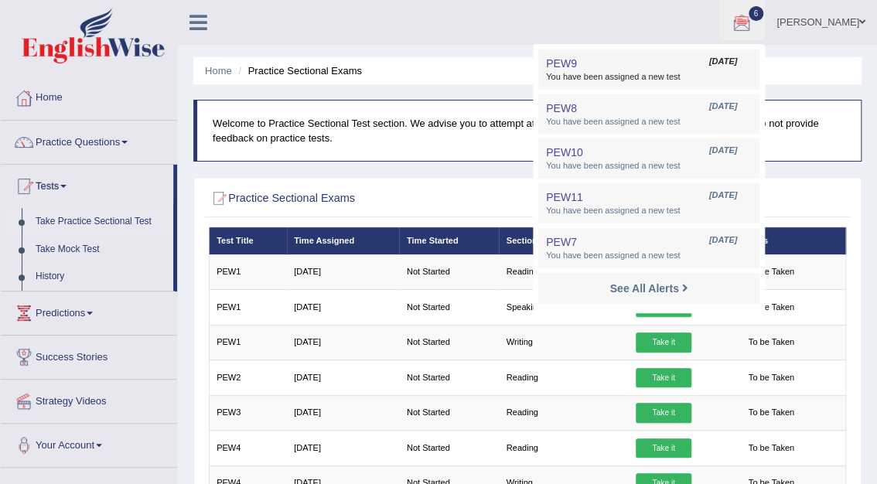
click at [649, 83] on span "You have been assigned a new test" at bounding box center [649, 77] width 206 height 12
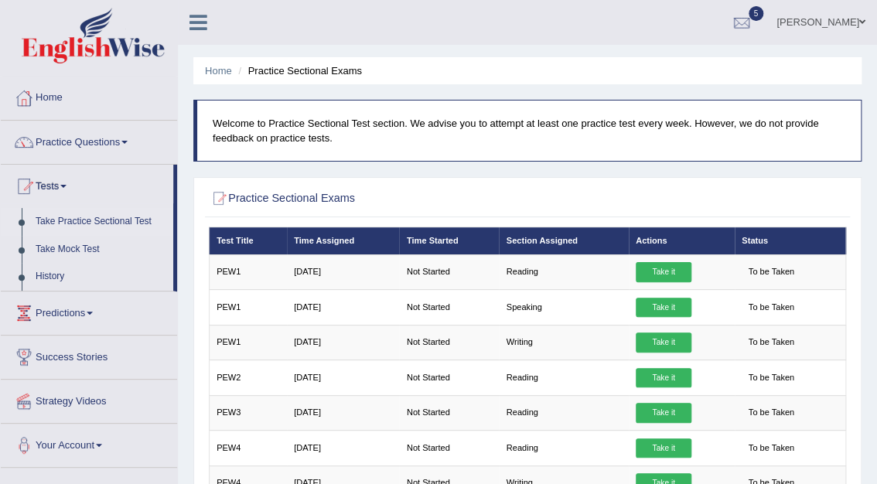
click at [753, 25] on div at bounding box center [741, 23] width 23 height 23
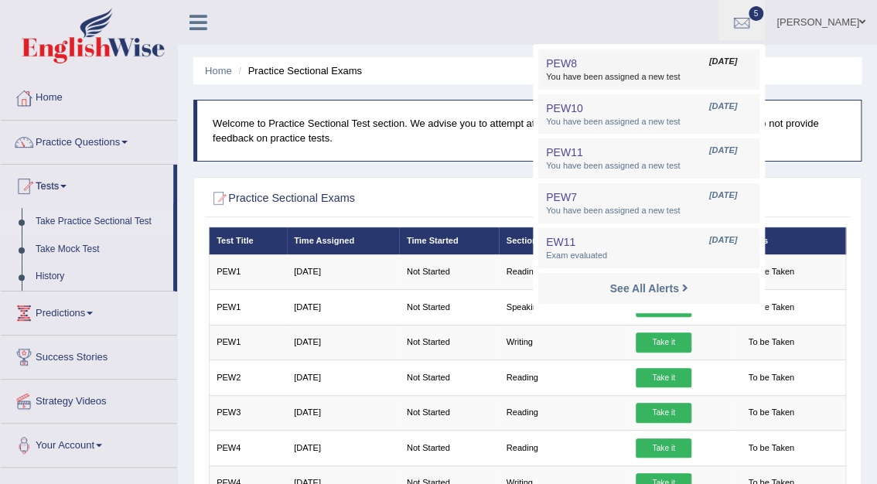
click at [685, 71] on span "You have been assigned a new test" at bounding box center [649, 77] width 206 height 12
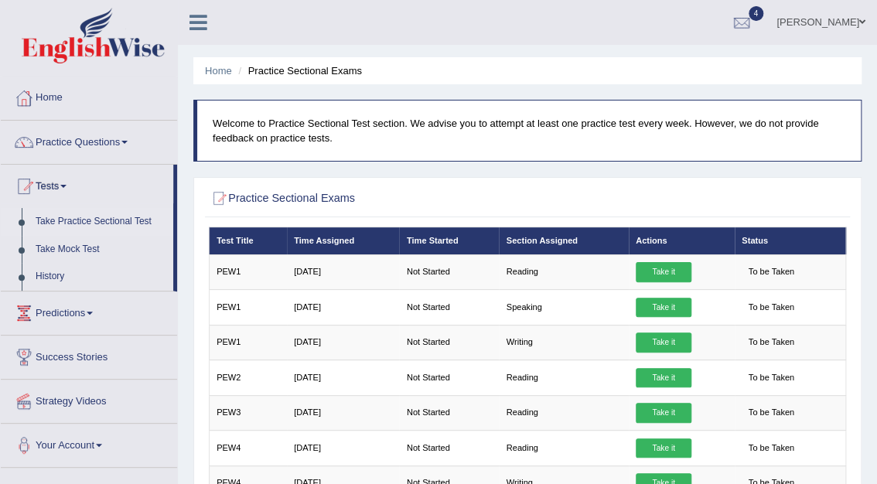
click at [753, 22] on div at bounding box center [741, 23] width 23 height 23
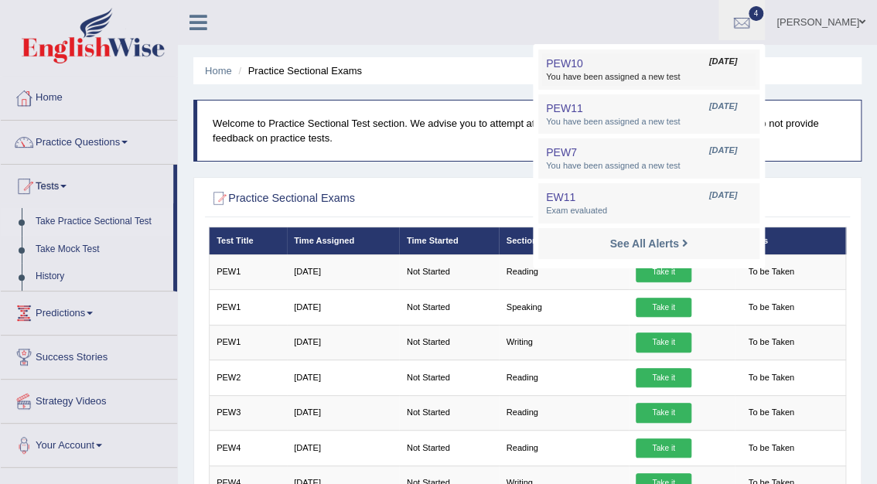
click at [694, 69] on link "PEW10 [DATE] You have been assigned a new test" at bounding box center [648, 69] width 213 height 32
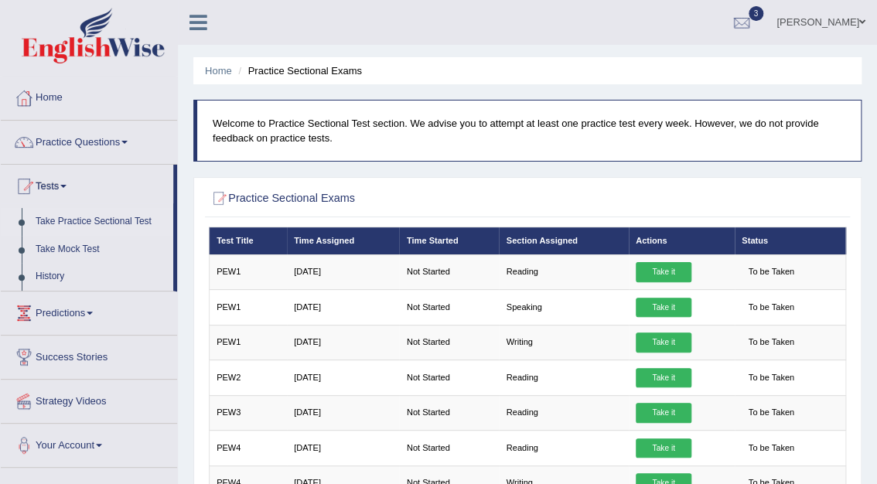
click at [753, 19] on div at bounding box center [741, 23] width 23 height 23
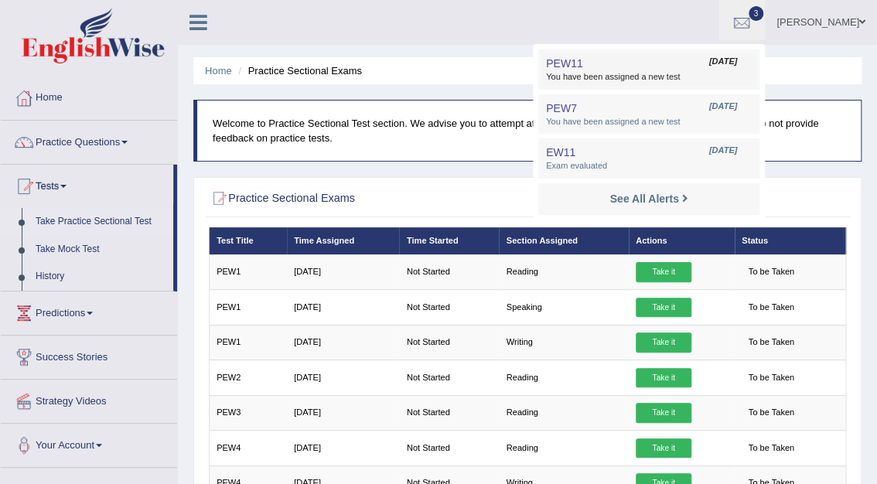
click at [665, 71] on span "You have been assigned a new test" at bounding box center [649, 77] width 206 height 12
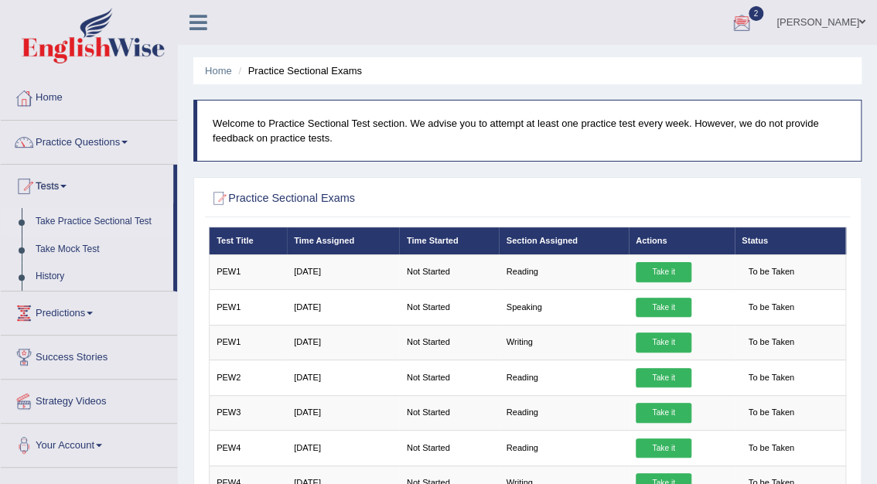
click at [753, 24] on div at bounding box center [741, 23] width 23 height 23
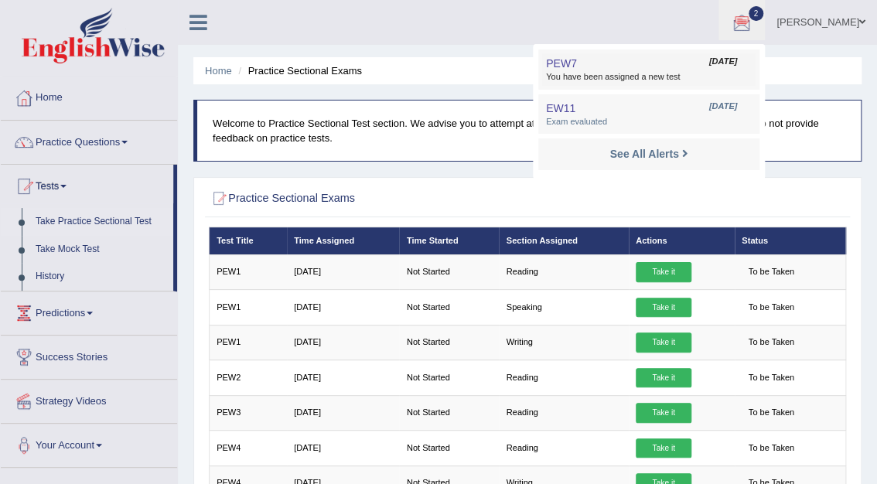
click at [683, 68] on link "PEW7 [DATE] You have been assigned a new test" at bounding box center [648, 69] width 213 height 32
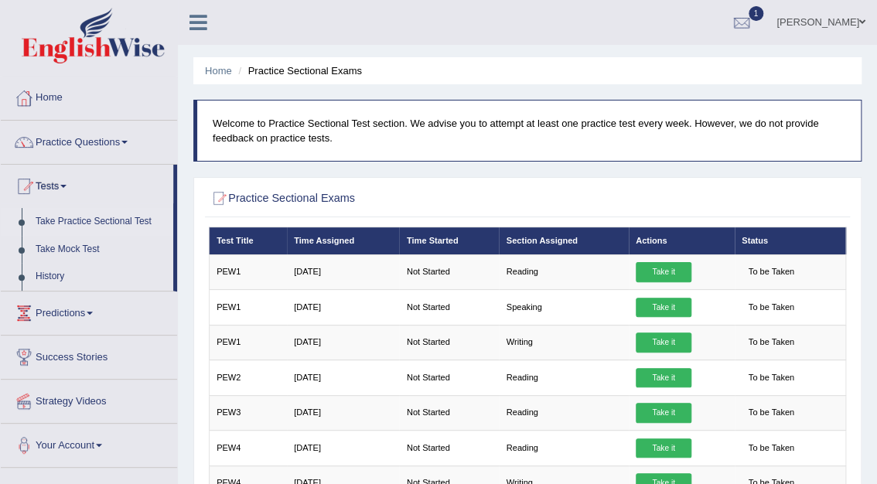
click at [753, 22] on div at bounding box center [741, 23] width 23 height 23
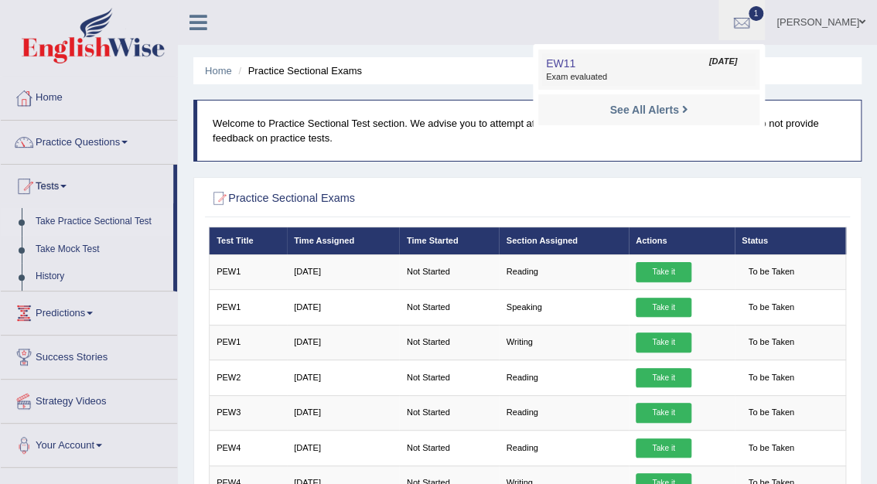
click at [697, 64] on link "EW11 [DATE] Exam evaluated" at bounding box center [648, 69] width 213 height 32
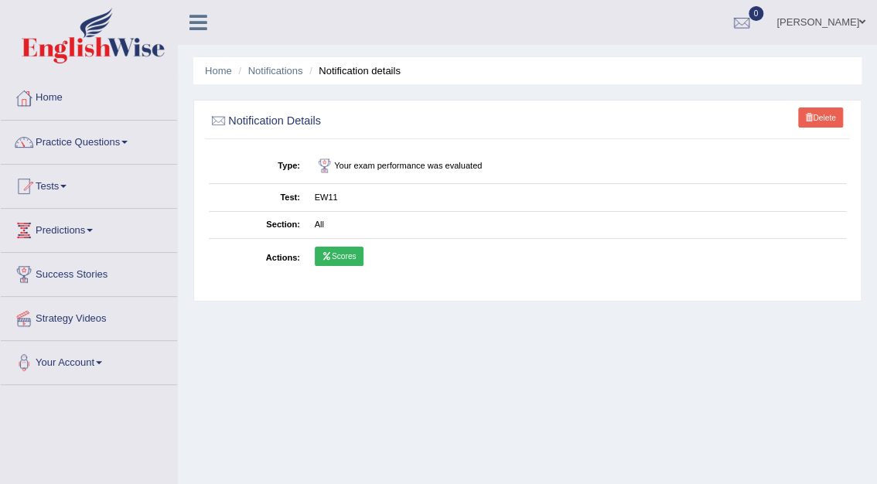
click at [327, 261] on link "Scores" at bounding box center [339, 257] width 49 height 20
click at [60, 95] on link "Home" at bounding box center [89, 96] width 176 height 39
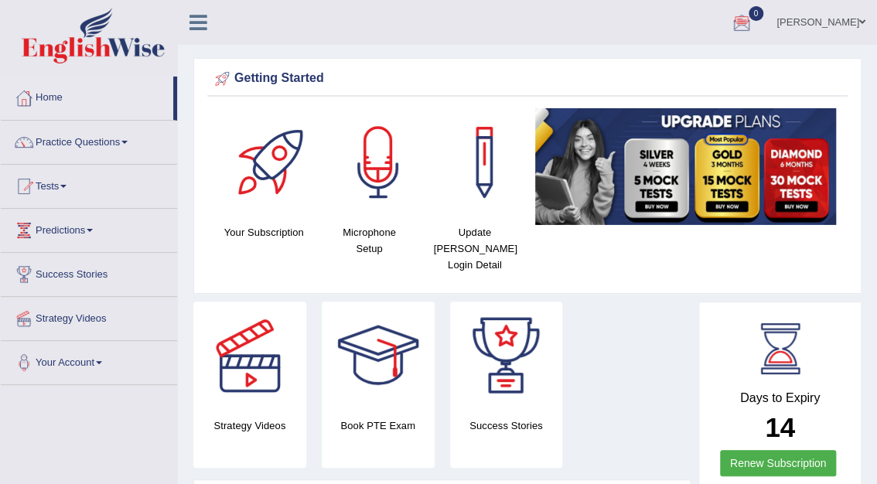
click at [837, 23] on link "[PERSON_NAME]" at bounding box center [821, 20] width 112 height 40
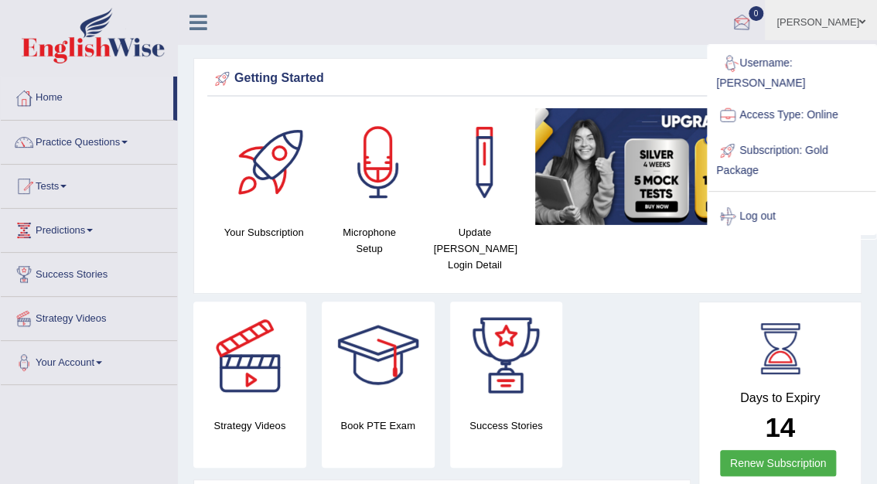
click at [664, 43] on ul "Mohita Negi Toggle navigation Username: Mohita Access Type: Online Subscription…" at bounding box center [631, 22] width 489 height 44
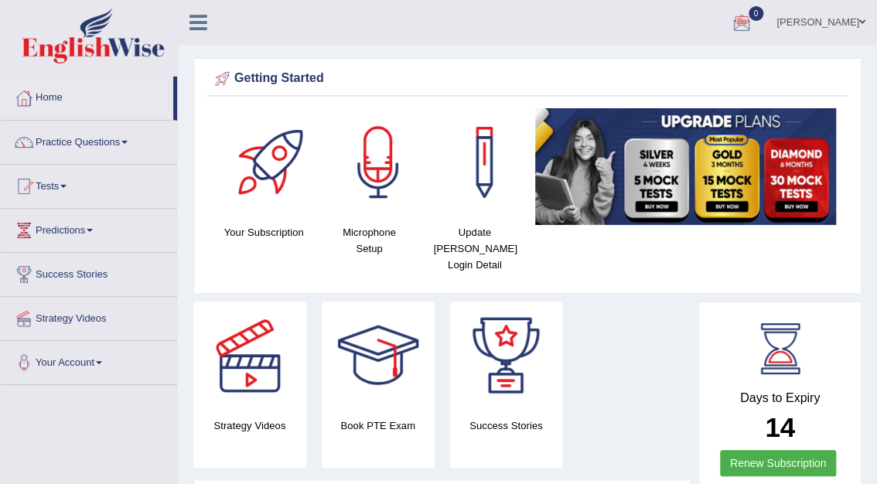
click at [753, 25] on div at bounding box center [741, 23] width 23 height 23
click at [717, 27] on ul "Mohita Negi Toggle navigation Username: Mohita Access Type: Online Subscription…" at bounding box center [631, 22] width 489 height 44
click at [59, 137] on link "Practice Questions" at bounding box center [89, 140] width 176 height 39
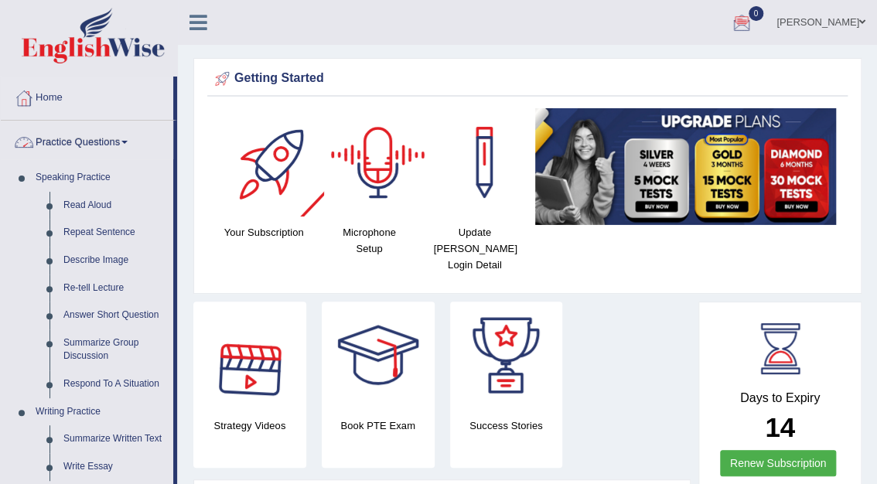
click at [114, 139] on link "Practice Questions" at bounding box center [87, 140] width 172 height 39
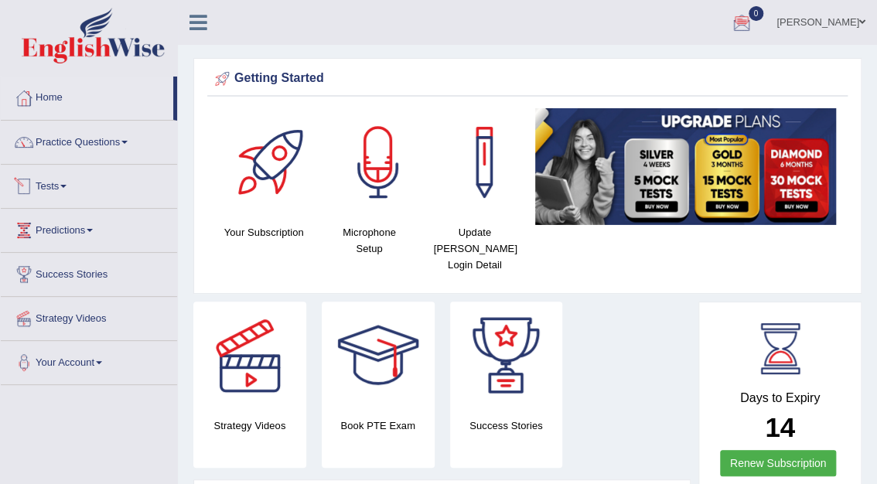
click at [60, 187] on link "Tests" at bounding box center [89, 184] width 176 height 39
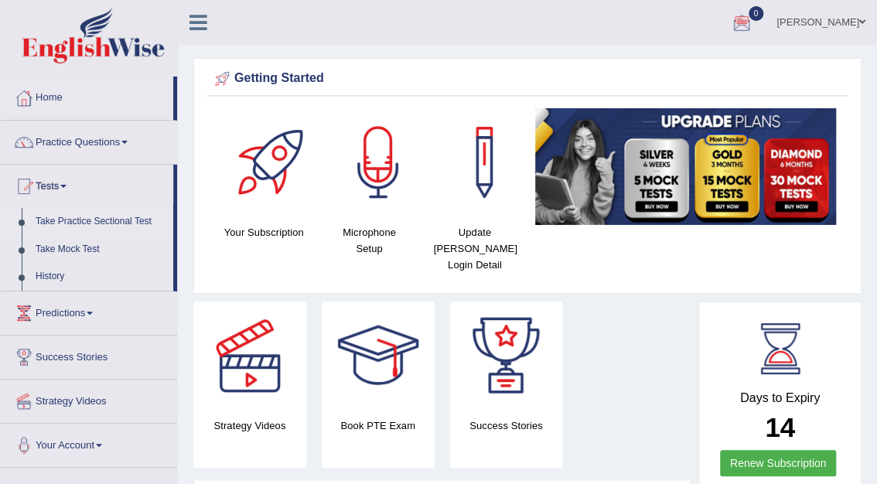
click at [90, 220] on link "Take Practice Sectional Test" at bounding box center [101, 222] width 145 height 28
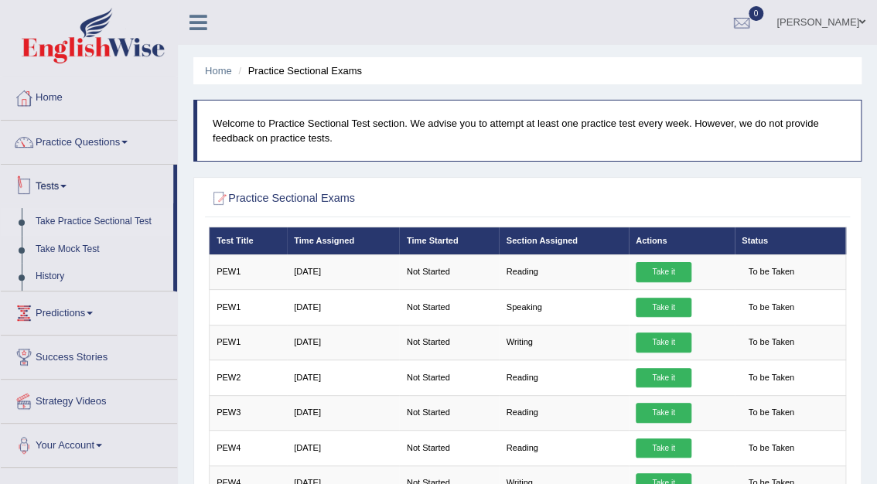
click at [56, 193] on link "Tests" at bounding box center [87, 184] width 172 height 39
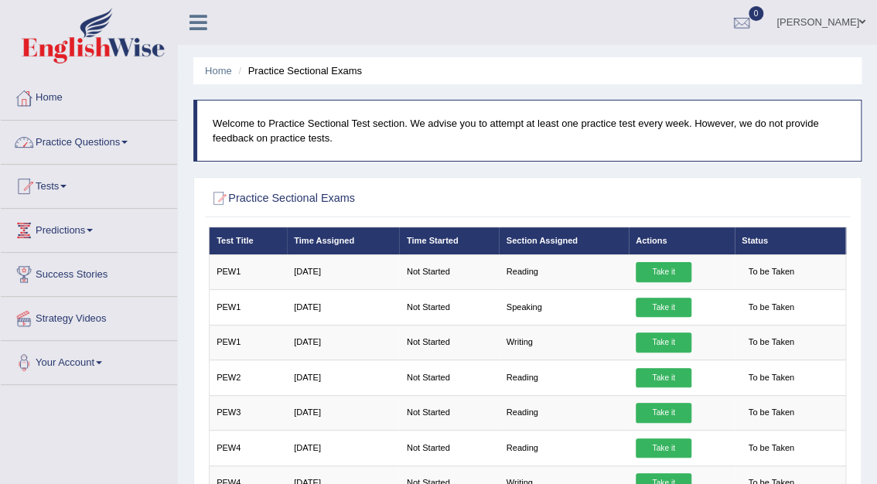
click at [51, 187] on link "Tests" at bounding box center [89, 184] width 176 height 39
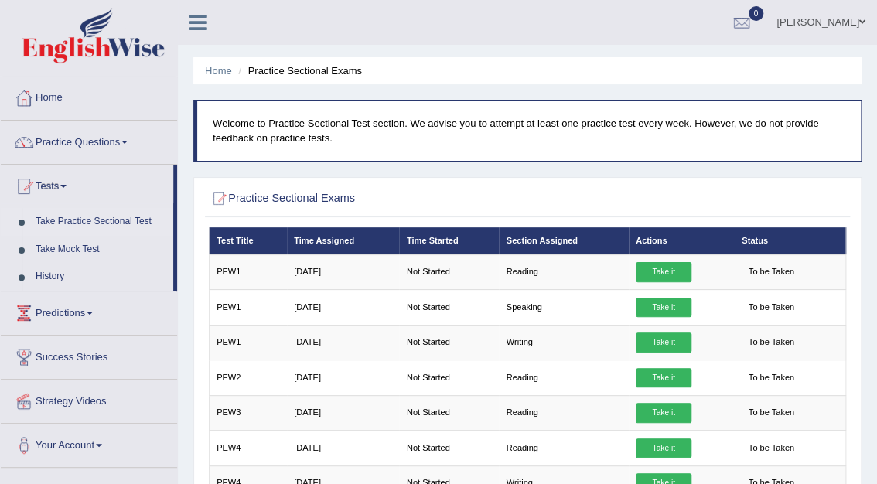
click at [84, 220] on link "Take Practice Sectional Test" at bounding box center [101, 222] width 145 height 28
drag, startPoint x: 881, startPoint y: 182, endPoint x: 871, endPoint y: 31, distance: 151.1
click at [871, 31] on div "Toggle navigation Home Practice Questions Speaking Practice Read Aloud Repeat S…" at bounding box center [438, 424] width 877 height 848
click at [186, 294] on div "Home Practice Sectional Exams Welcome to Practice Sectional Test section. We ad…" at bounding box center [527, 408] width 699 height 817
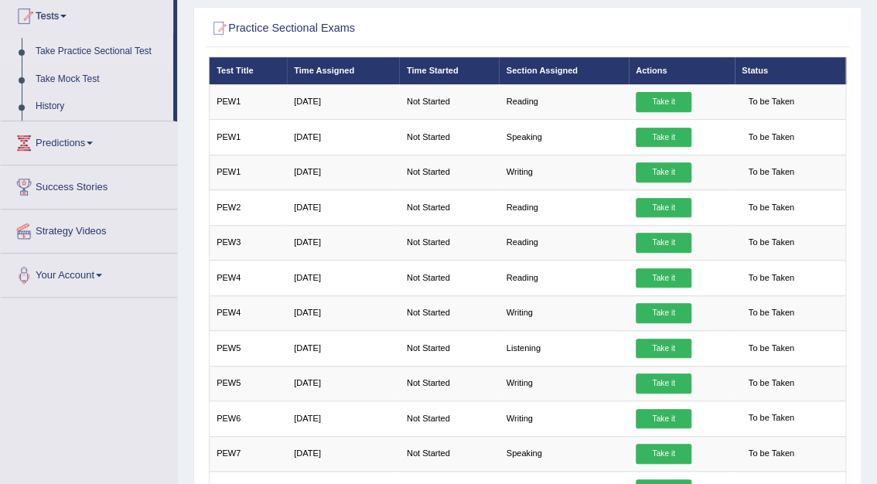
scroll to position [157, 0]
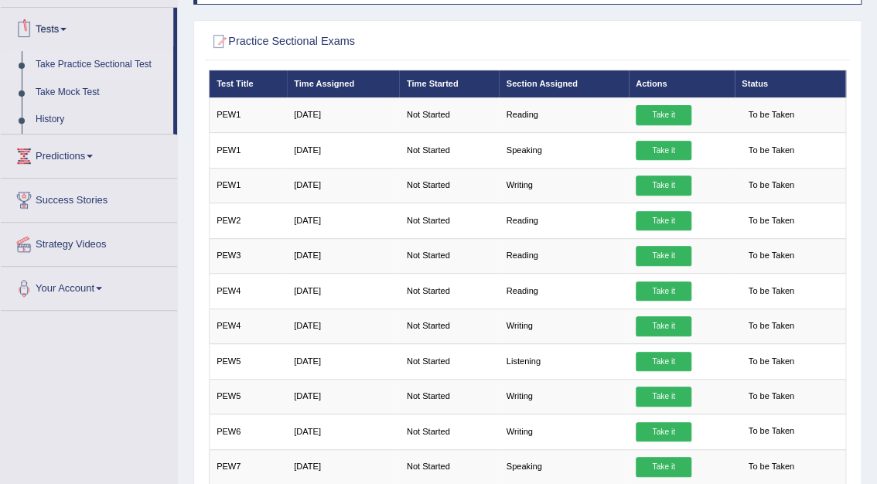
click at [64, 29] on link "Tests" at bounding box center [87, 27] width 172 height 39
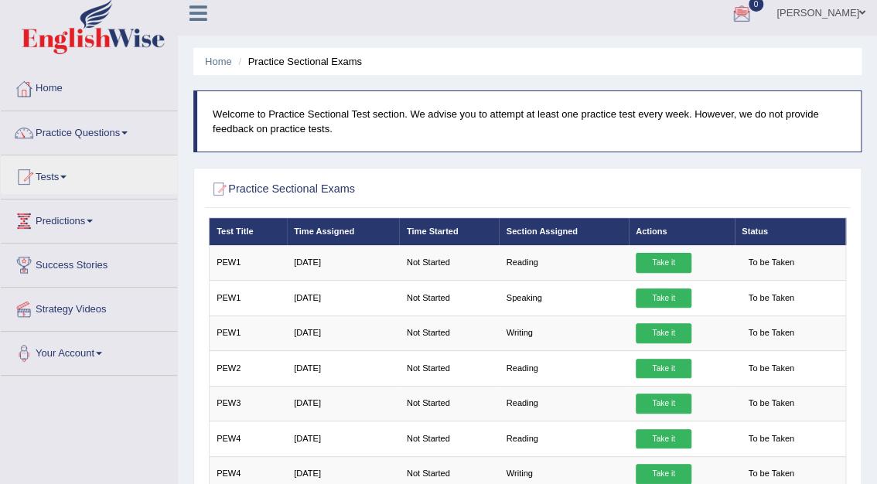
scroll to position [0, 0]
